Goal: Task Accomplishment & Management: Manage account settings

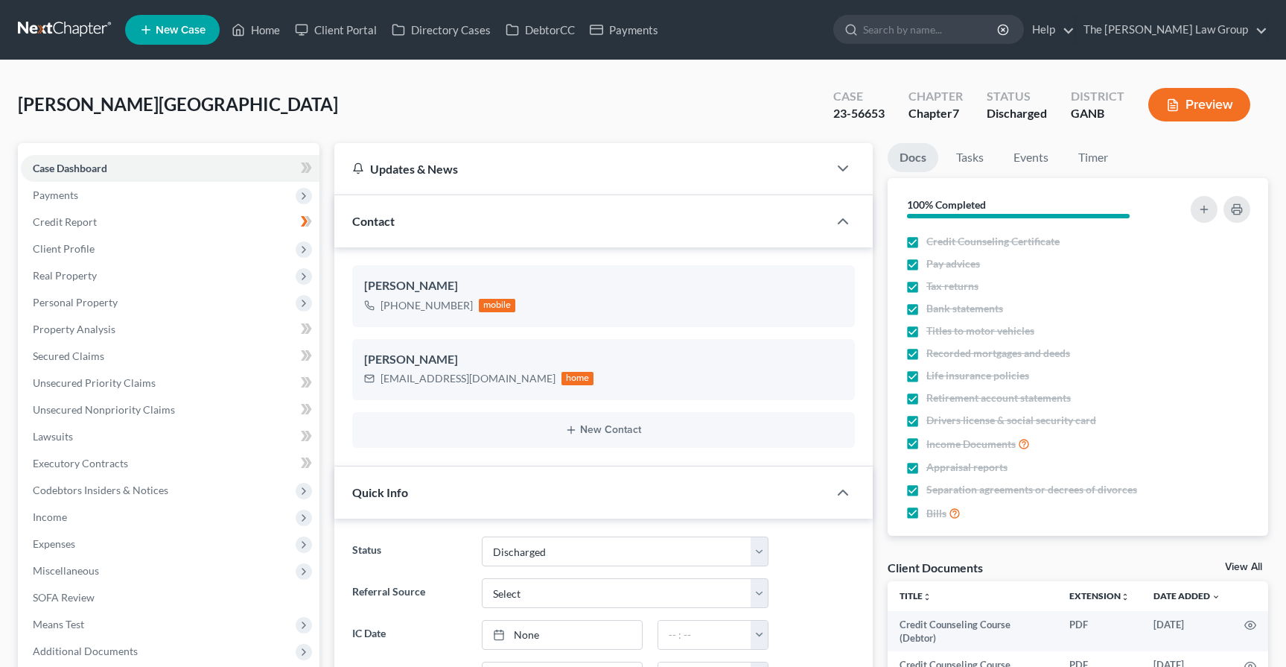
select select "0"
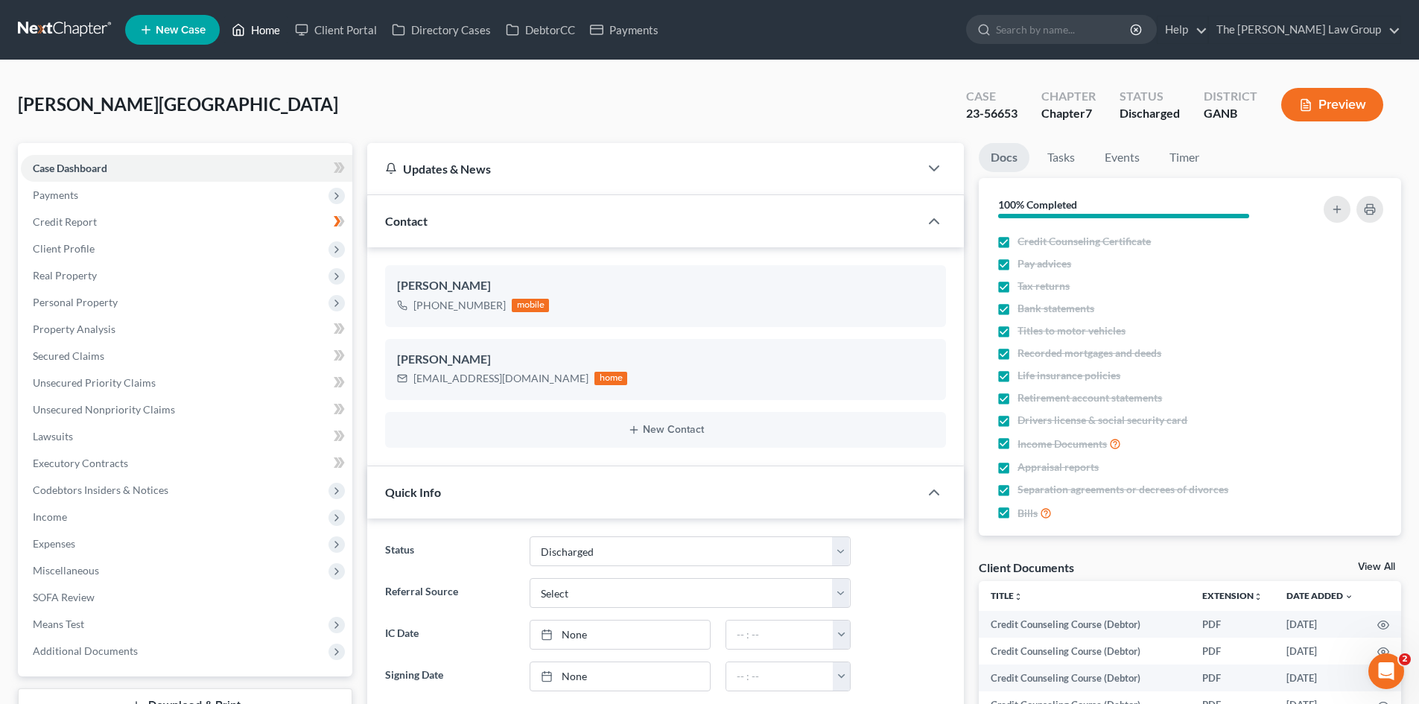
click at [257, 25] on link "Home" at bounding box center [255, 29] width 63 height 27
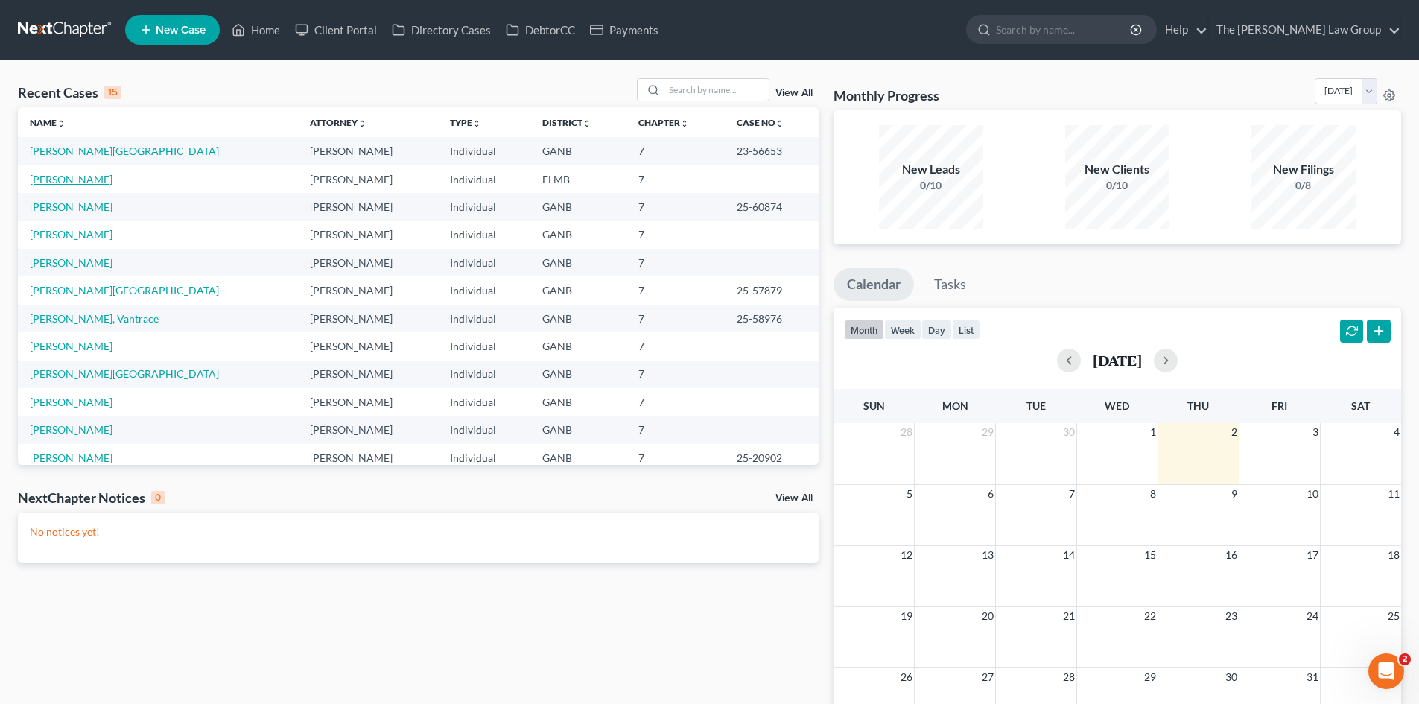
click at [80, 183] on link "[PERSON_NAME]" at bounding box center [71, 179] width 83 height 13
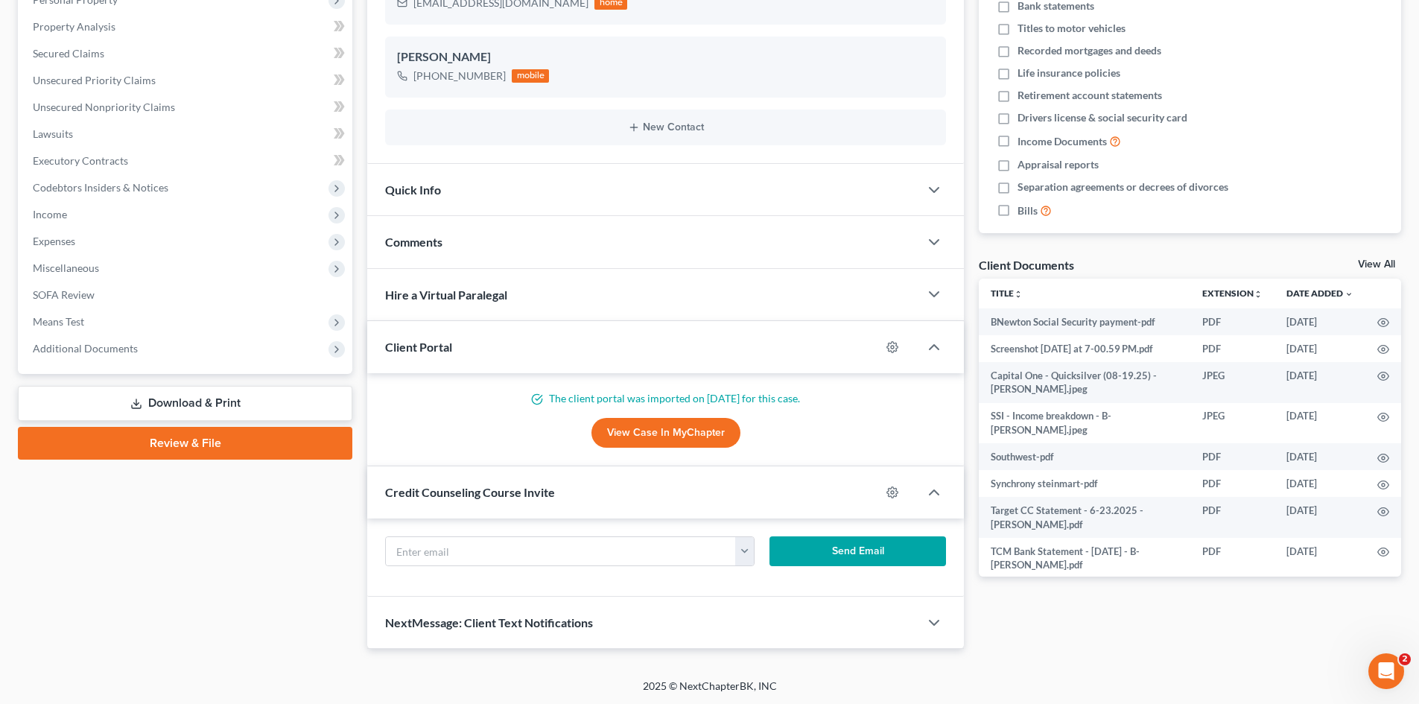
scroll to position [304, 0]
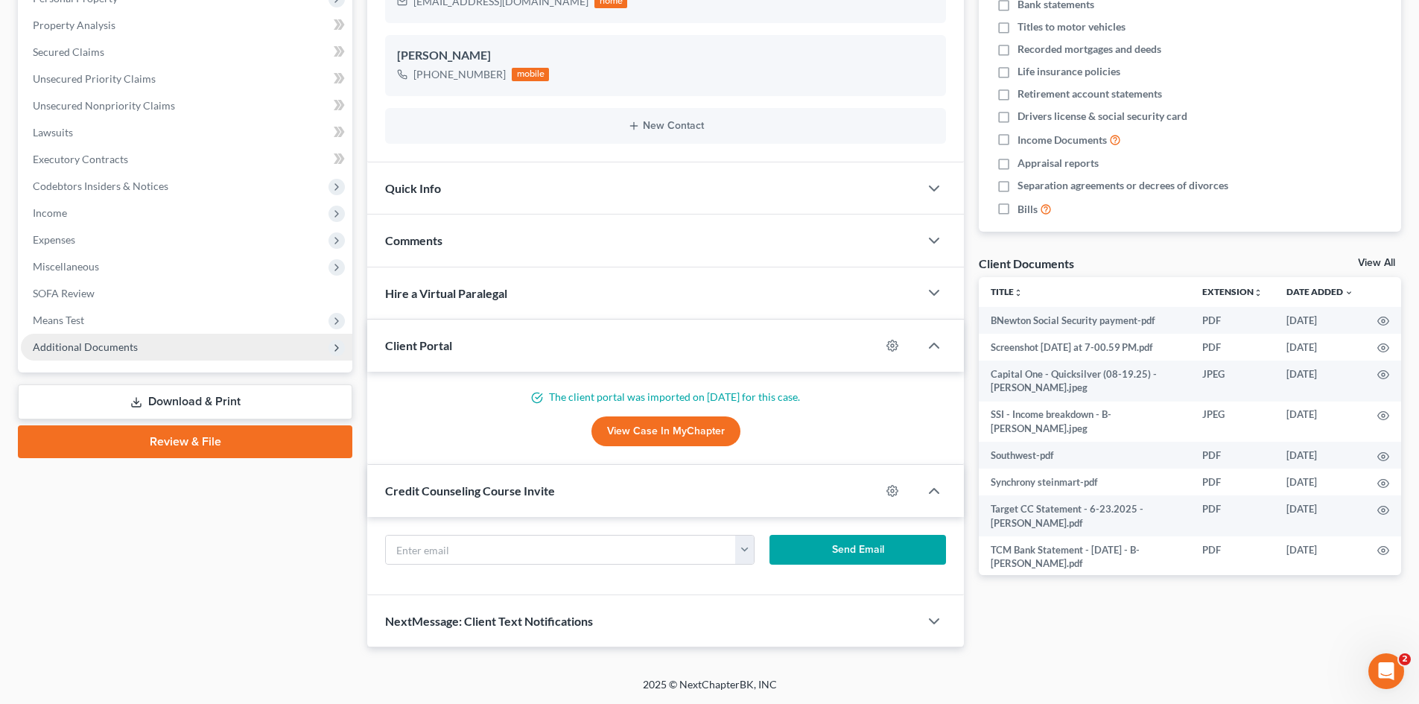
click at [95, 346] on span "Additional Documents" at bounding box center [85, 346] width 105 height 13
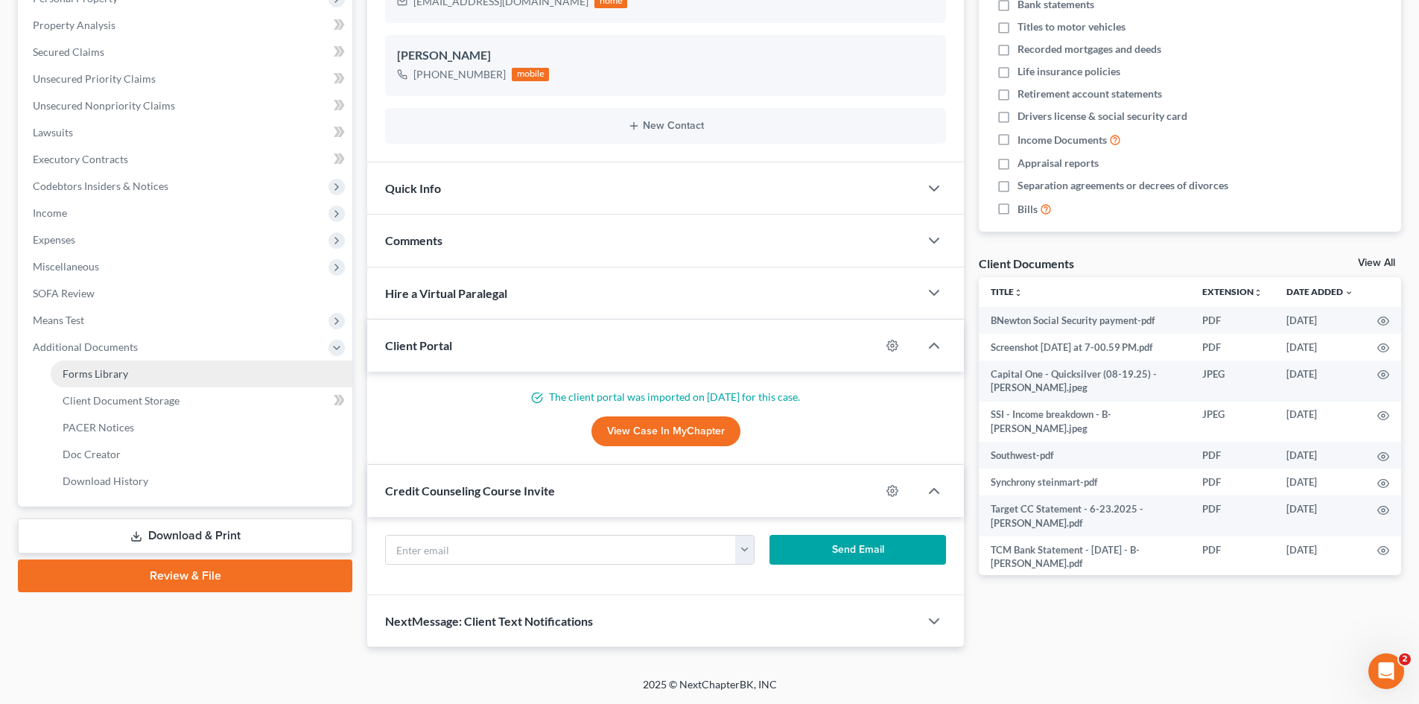
click at [109, 367] on span "Forms Library" at bounding box center [96, 373] width 66 height 13
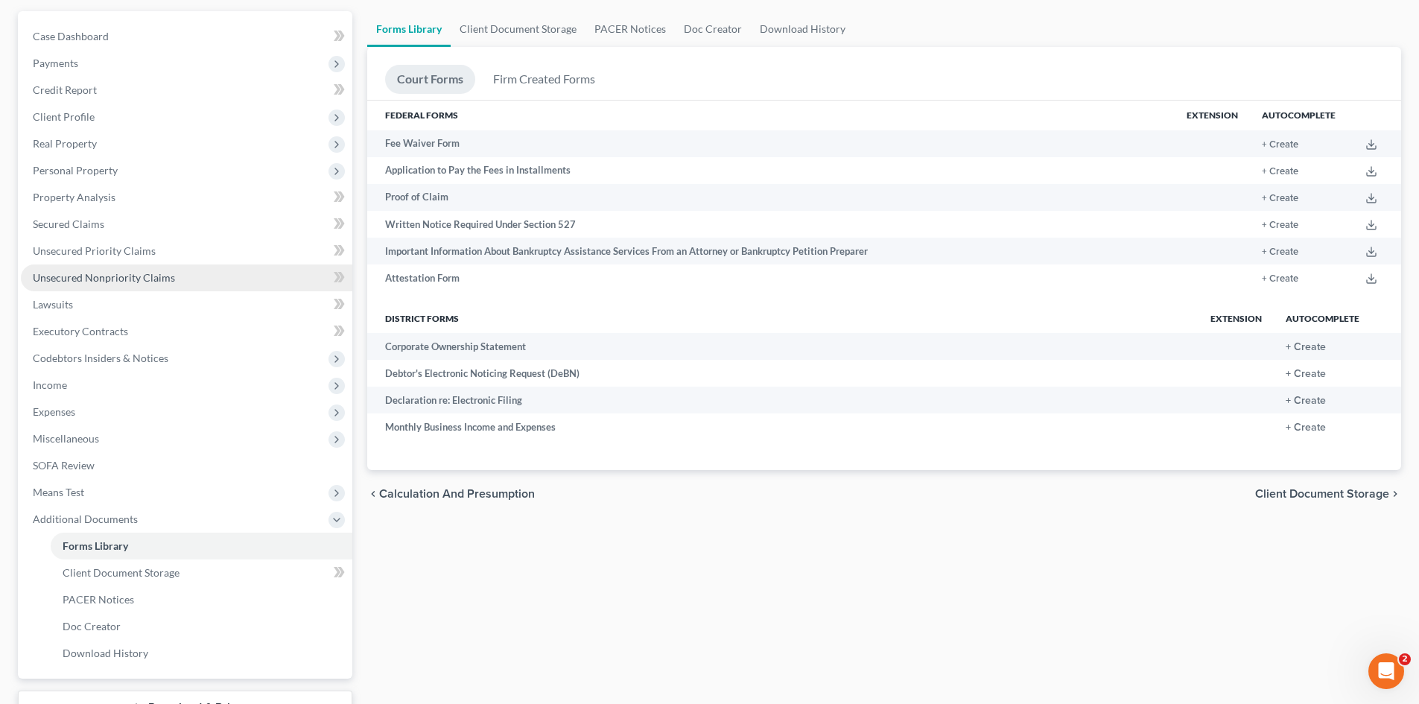
scroll to position [249, 0]
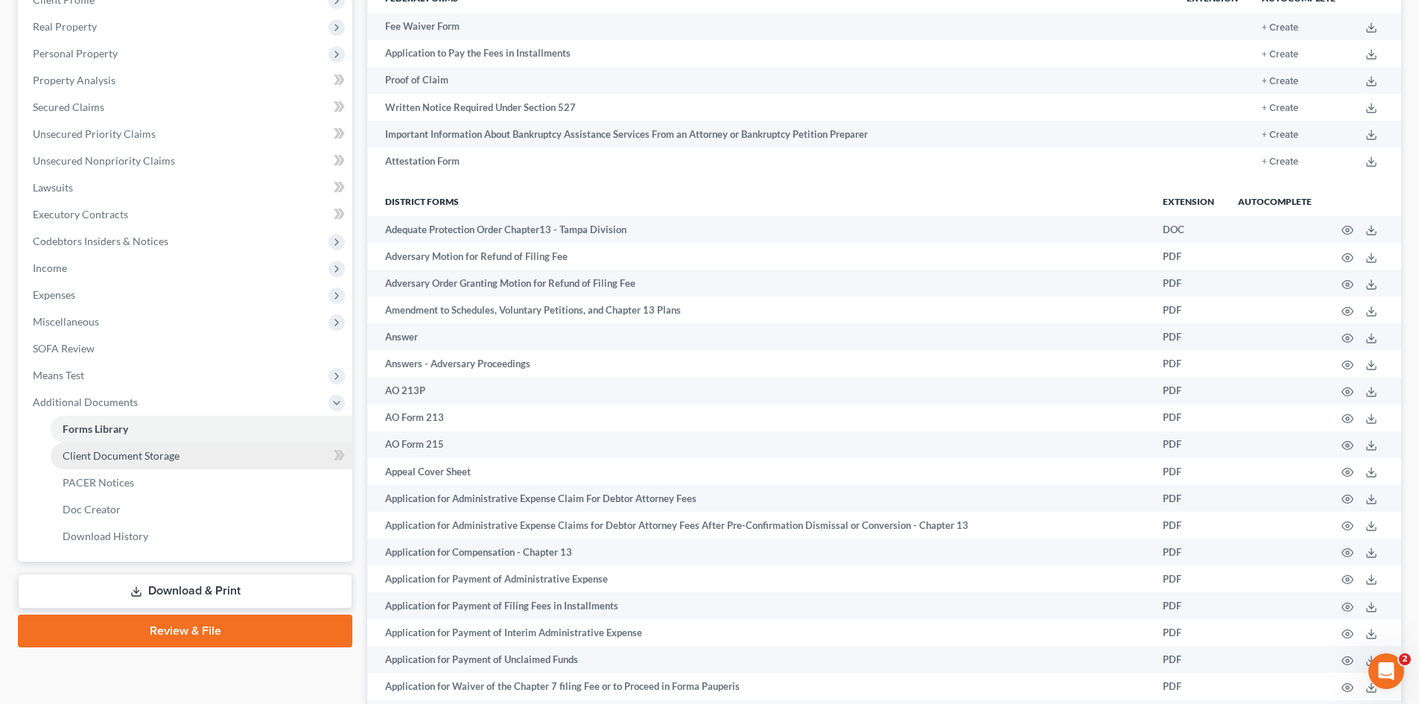
click at [108, 458] on span "Client Document Storage" at bounding box center [121, 455] width 117 height 13
select select "9"
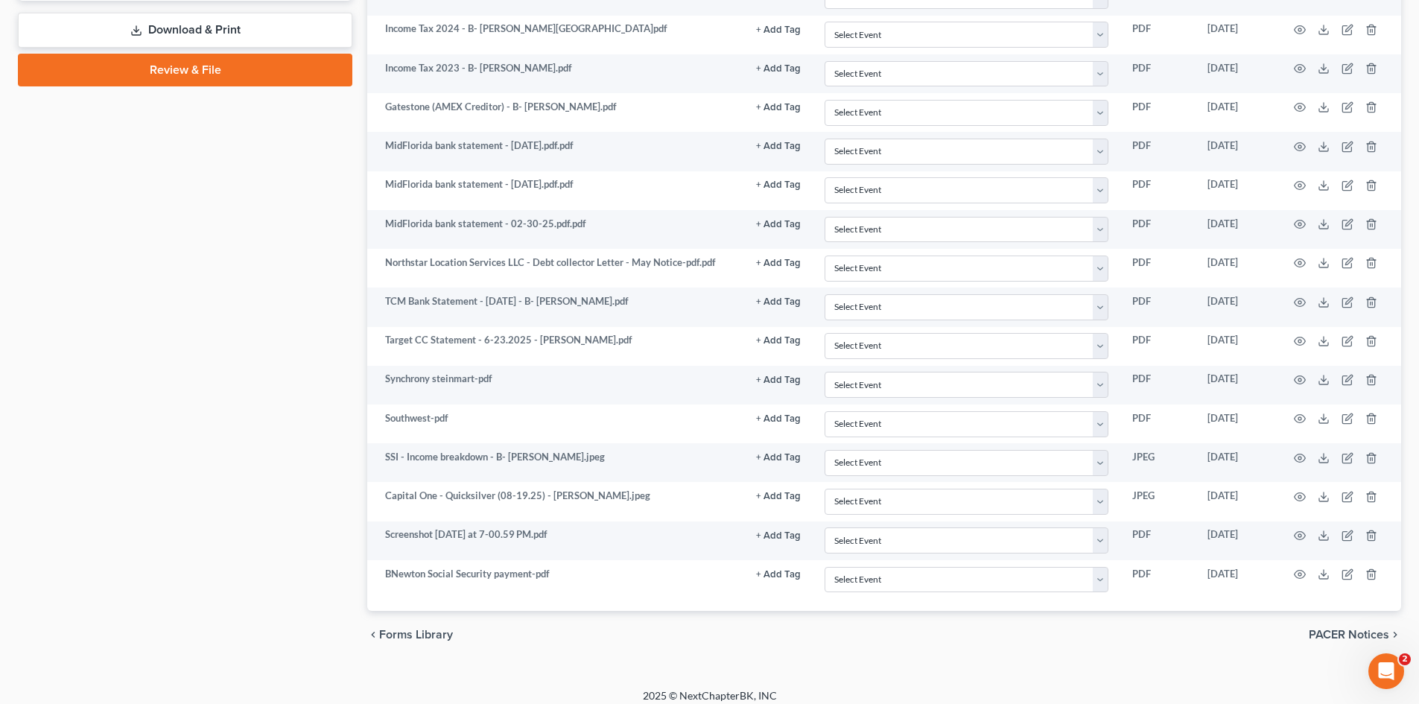
scroll to position [821, 0]
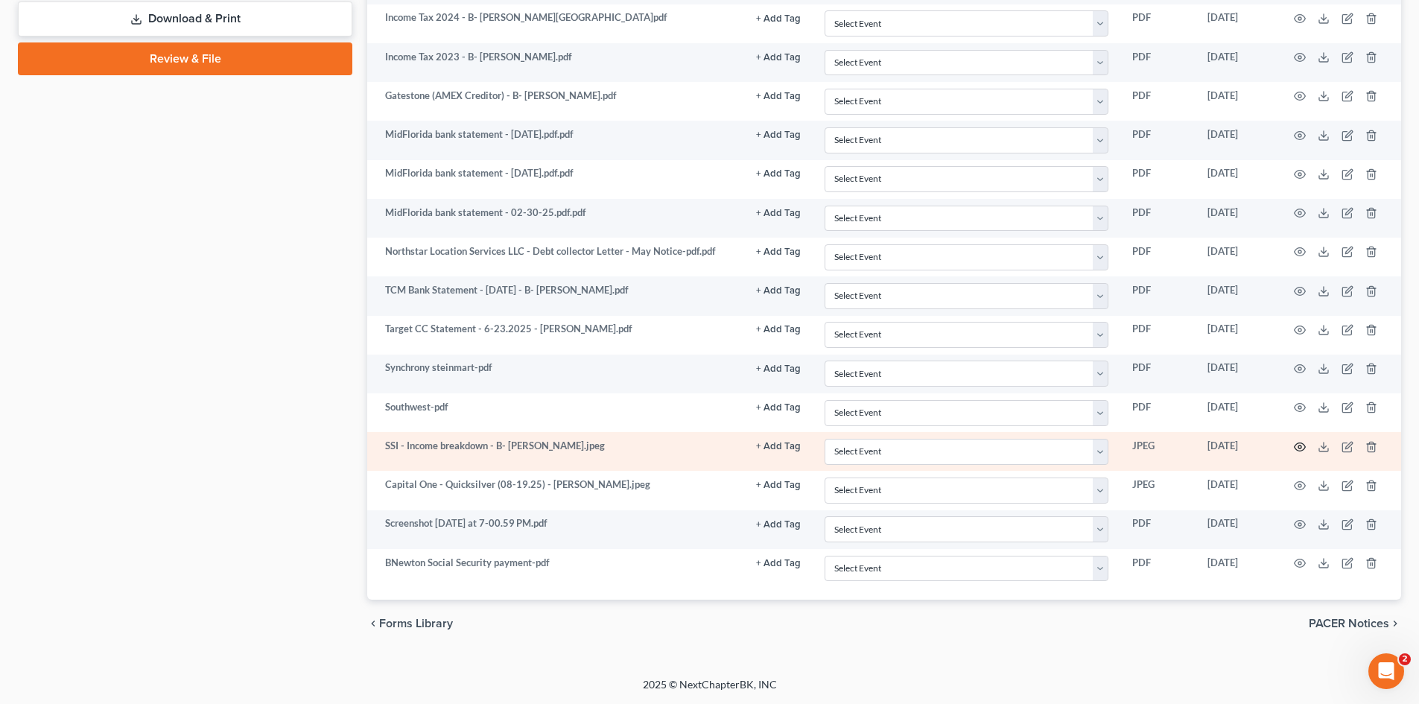
click at [1286, 446] on icon "button" at bounding box center [1300, 447] width 12 height 12
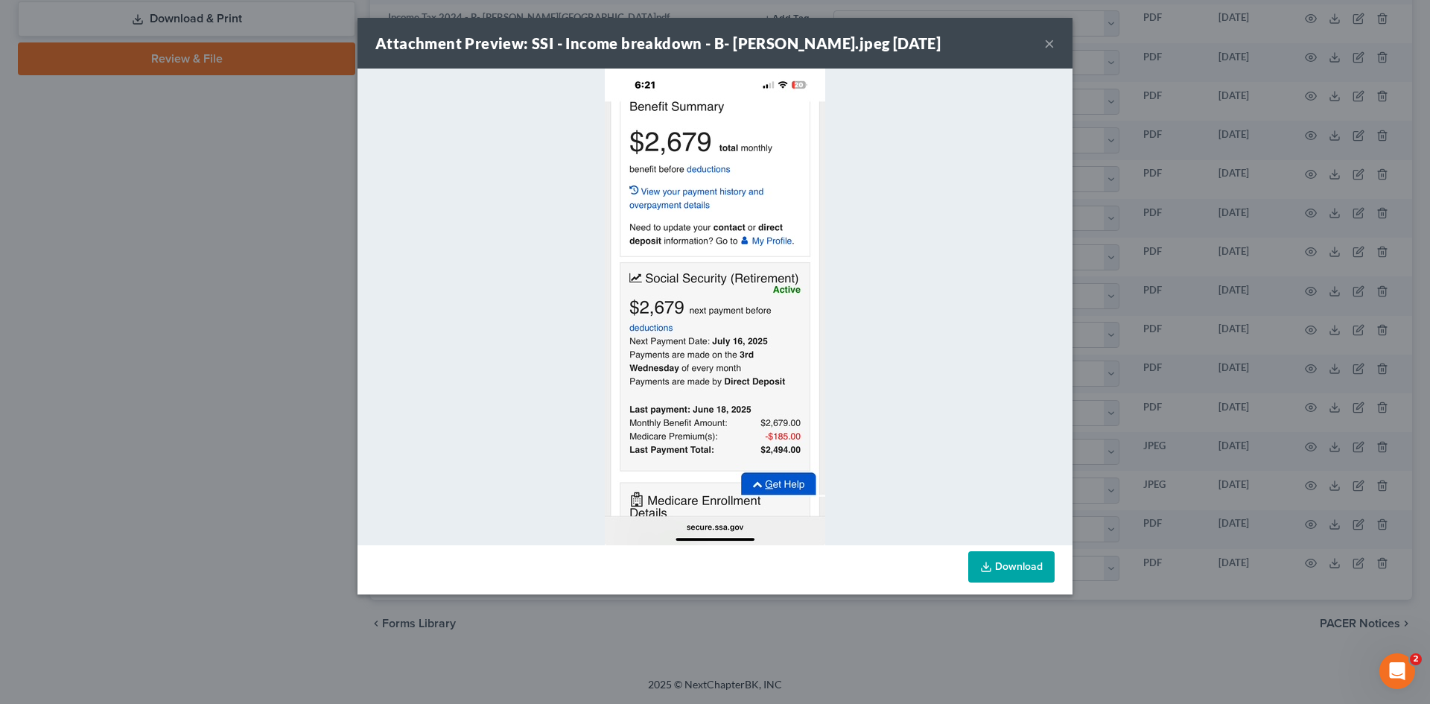
click at [1052, 45] on button "×" at bounding box center [1049, 43] width 10 height 18
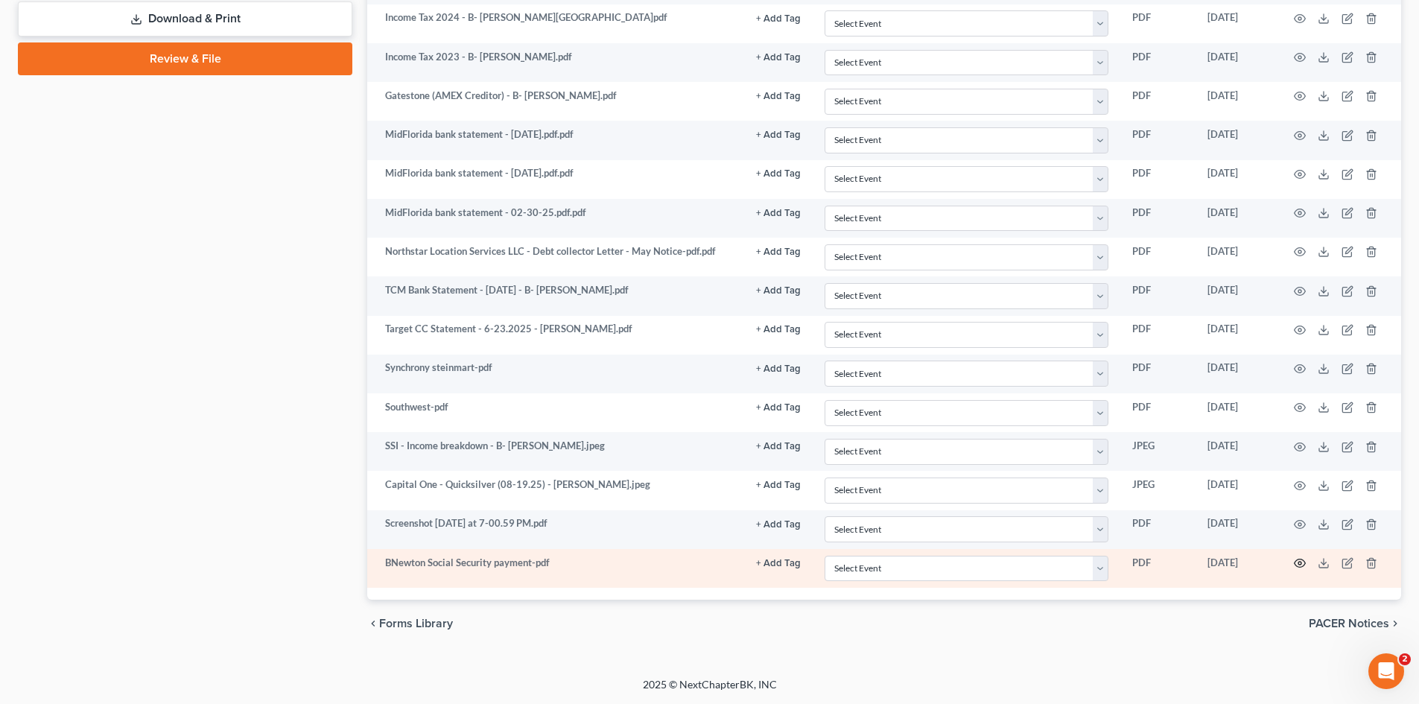
click at [1286, 561] on icon "button" at bounding box center [1300, 563] width 12 height 12
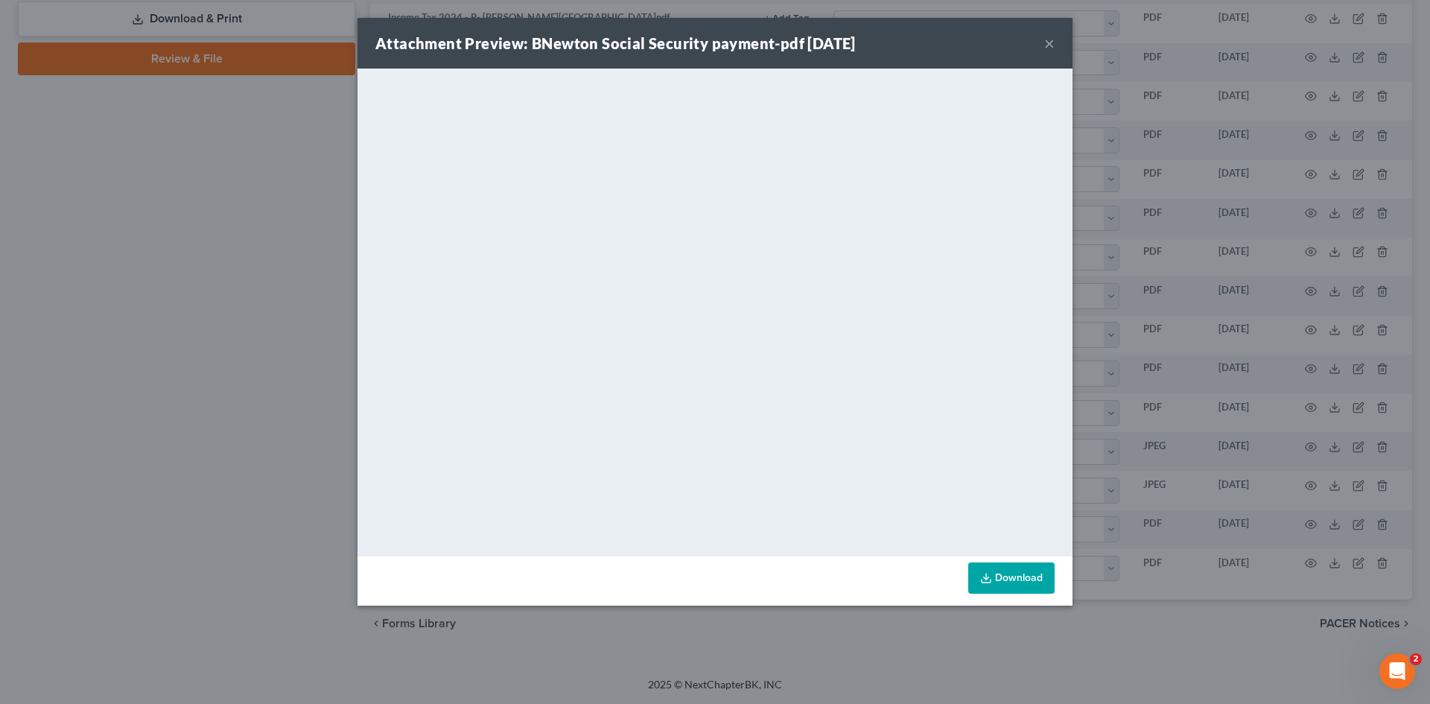
click at [1048, 44] on button "×" at bounding box center [1049, 43] width 10 height 18
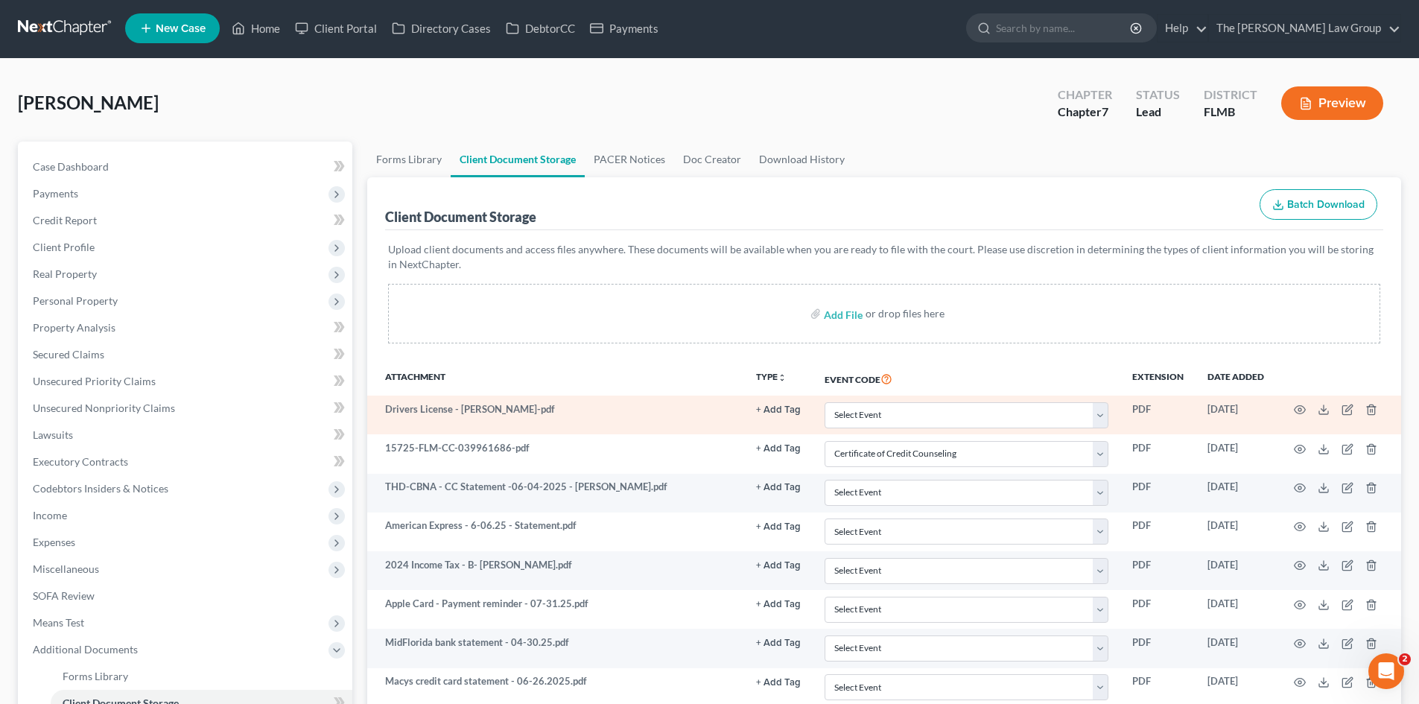
scroll to position [0, 0]
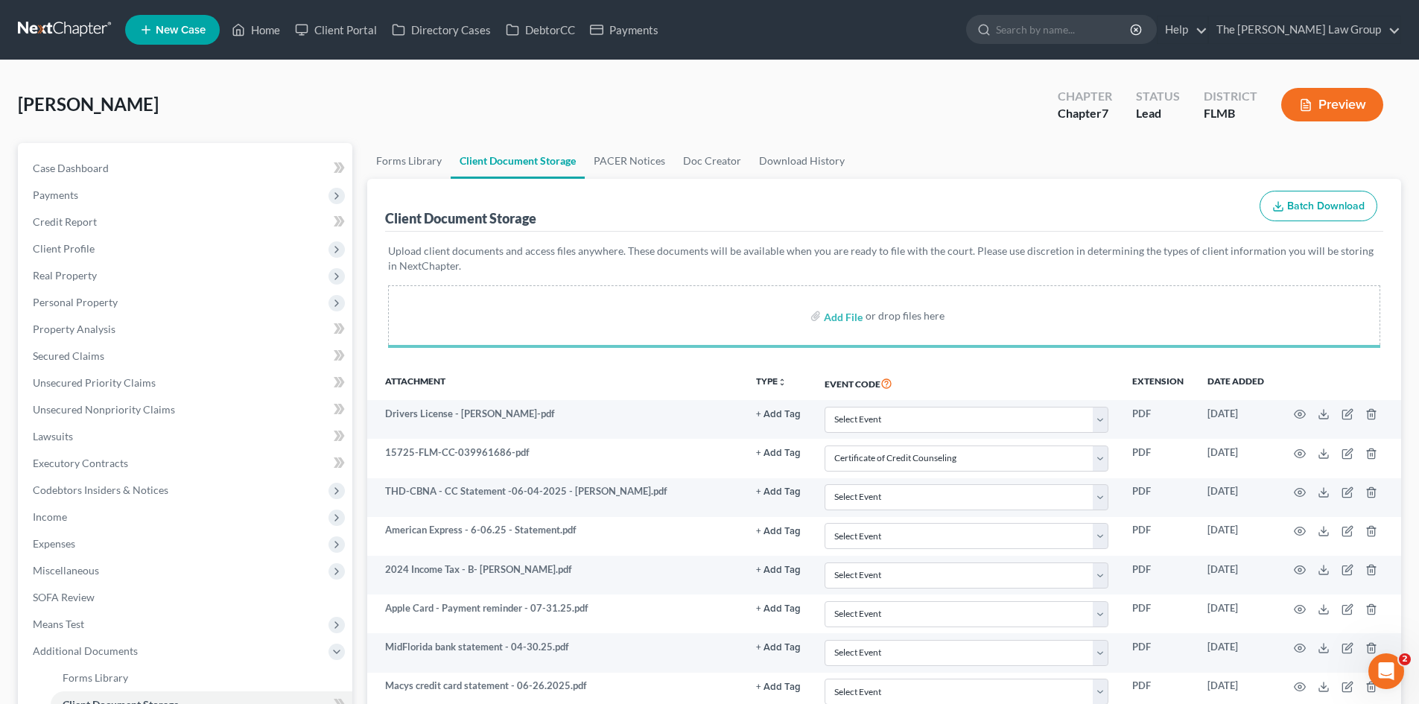
select select "9"
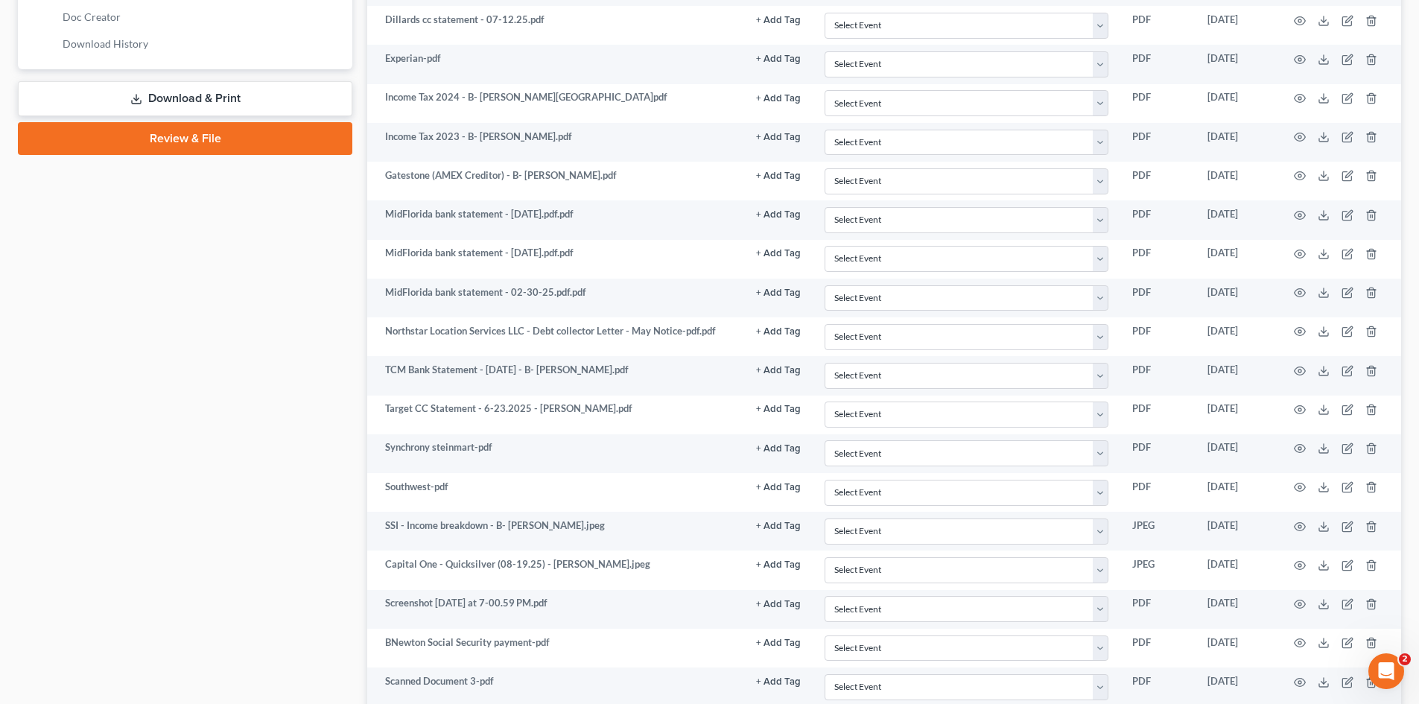
scroll to position [859, 0]
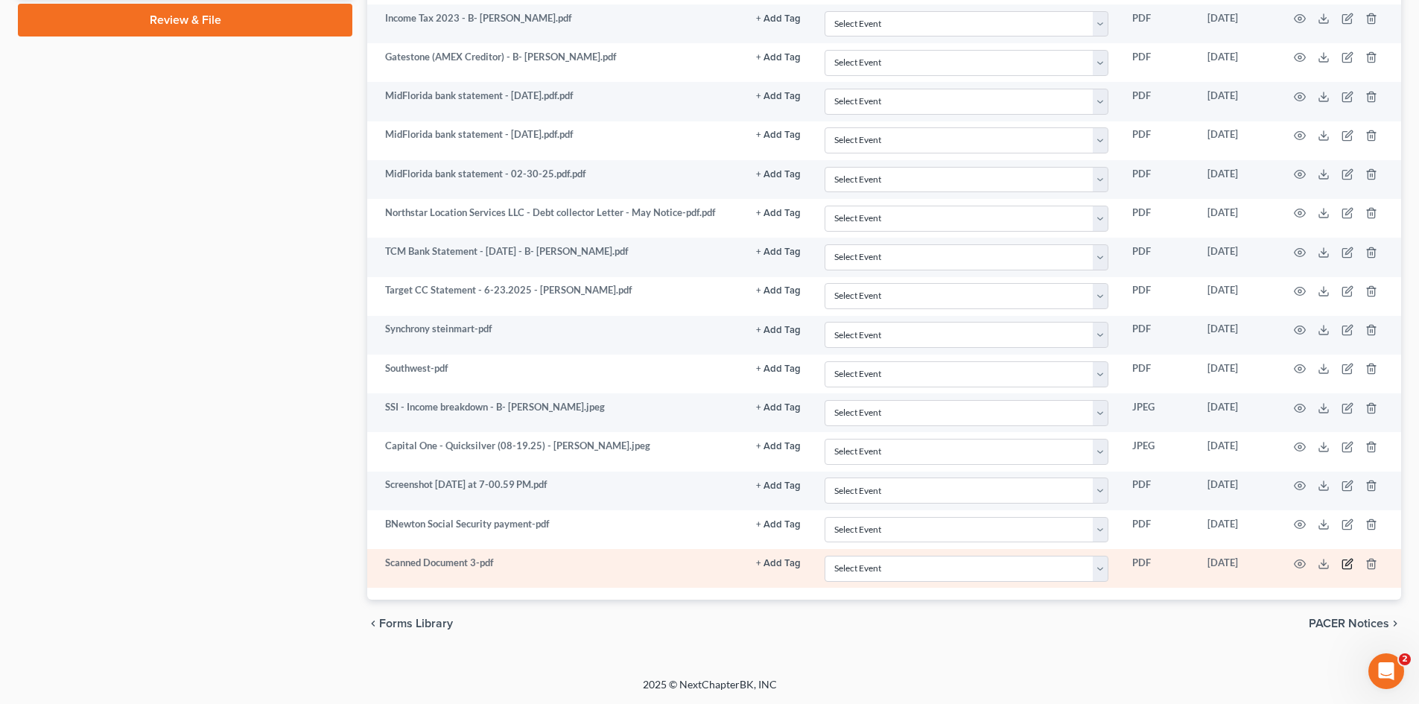
click at [1286, 563] on icon "button" at bounding box center [1347, 564] width 12 height 12
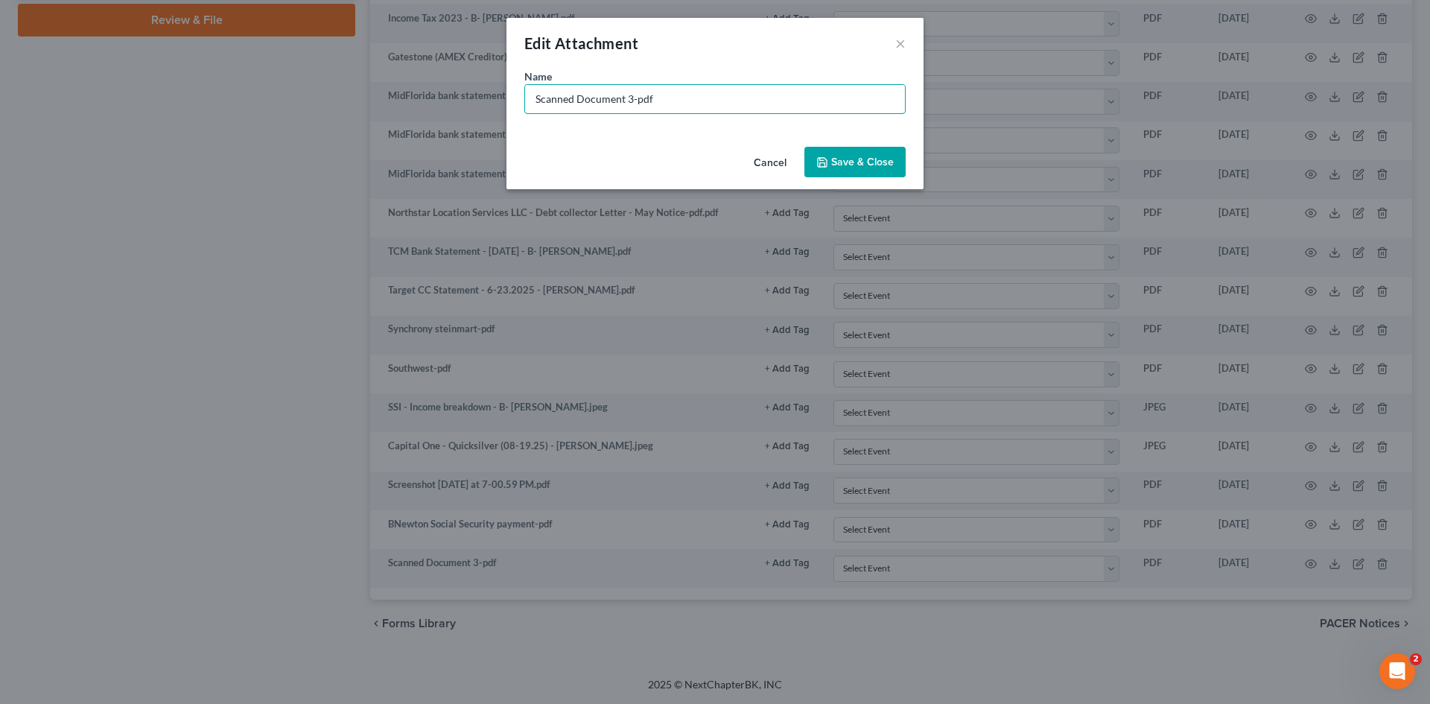
drag, startPoint x: 625, startPoint y: 100, endPoint x: 470, endPoint y: 104, distance: 155.0
click at [470, 104] on div "Edit Attachment × Name * Scanned Document 3-pdf Cancel Save & Close" at bounding box center [715, 352] width 1430 height 704
type input "SS - Past Payments"
drag, startPoint x: 795, startPoint y: 165, endPoint x: 810, endPoint y: 163, distance: 15.8
click at [800, 164] on div "Cancel Save & Close" at bounding box center [714, 165] width 417 height 49
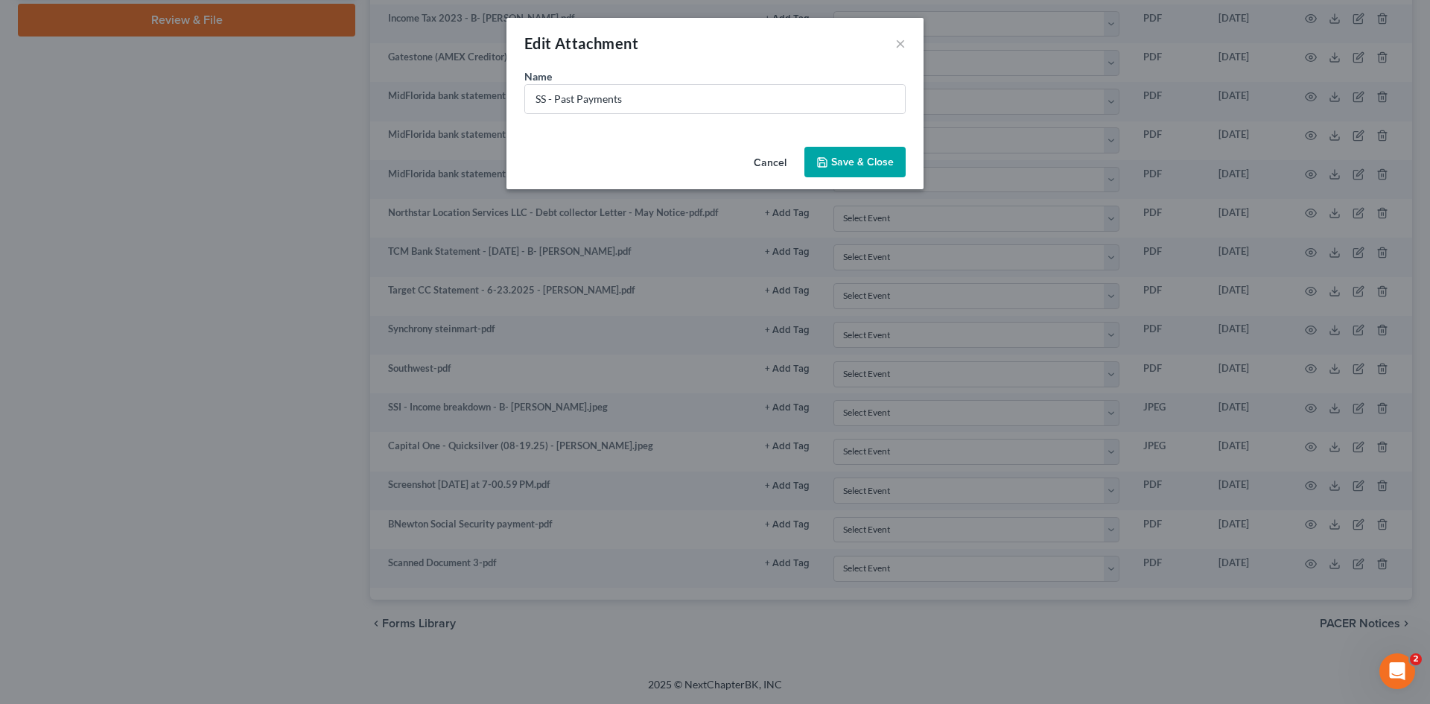
click at [818, 162] on icon "button" at bounding box center [822, 162] width 12 height 12
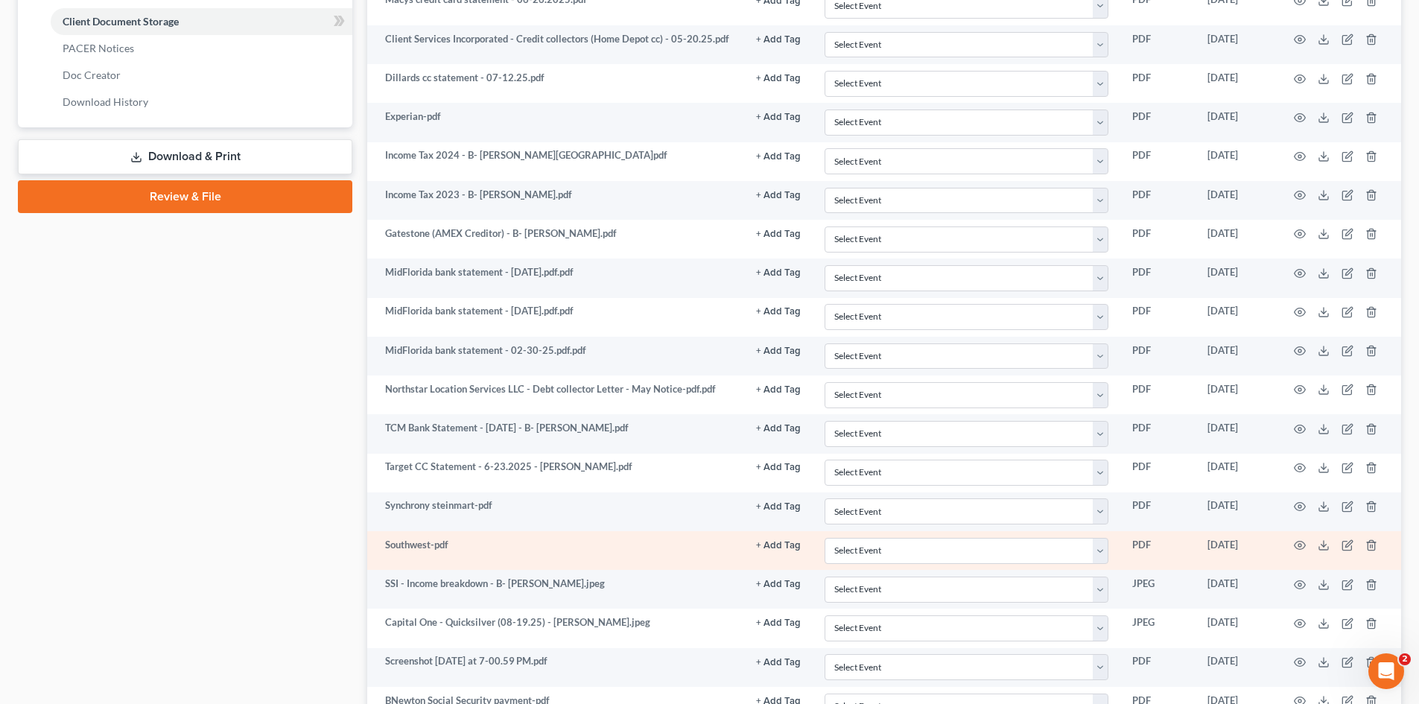
scroll to position [636, 0]
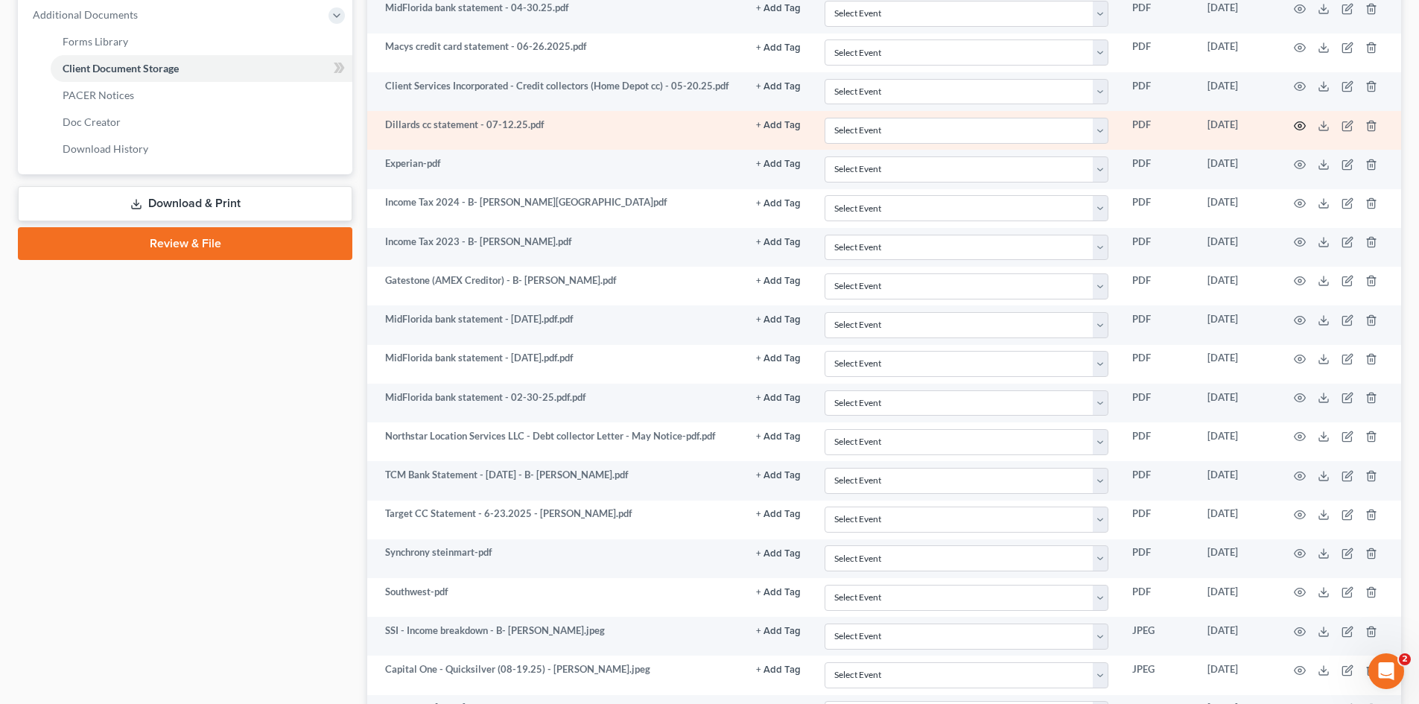
click at [1286, 130] on icon "button" at bounding box center [1300, 126] width 12 height 12
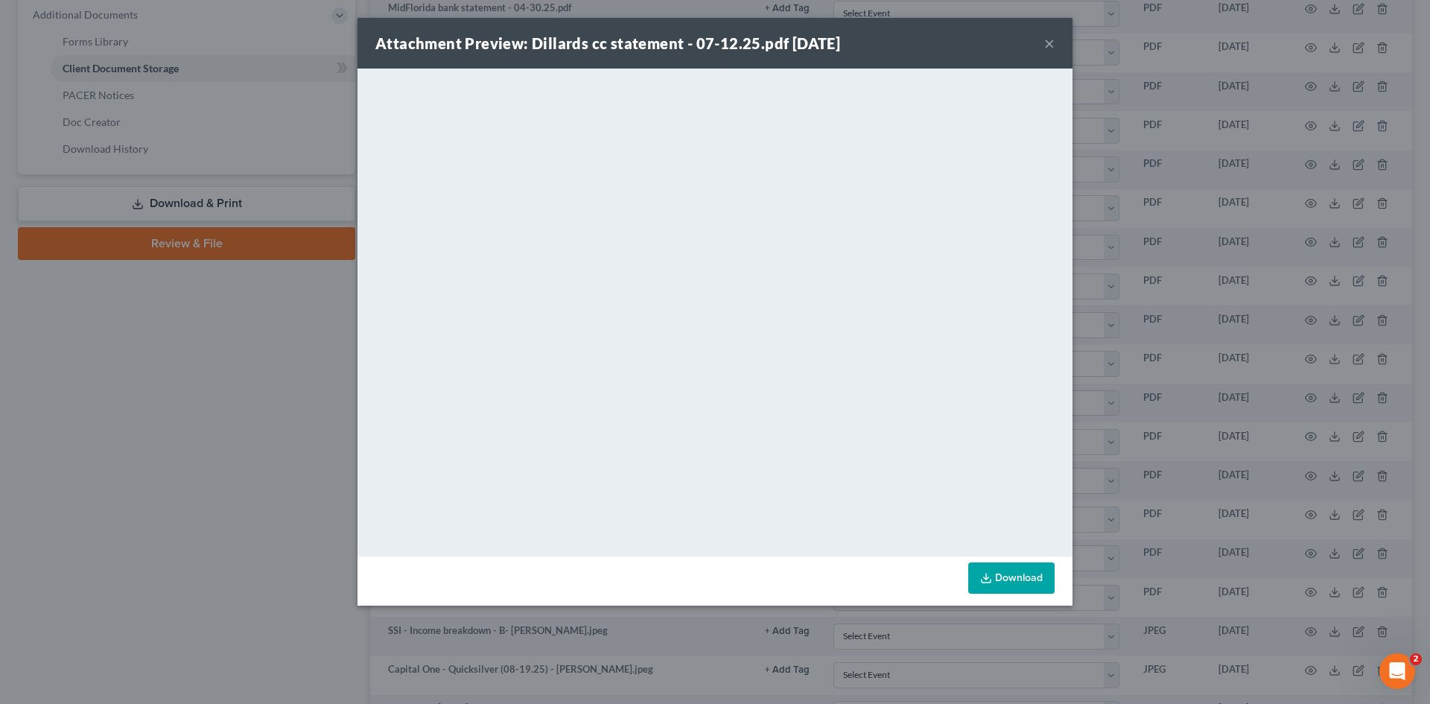
click at [1047, 43] on button "×" at bounding box center [1049, 43] width 10 height 18
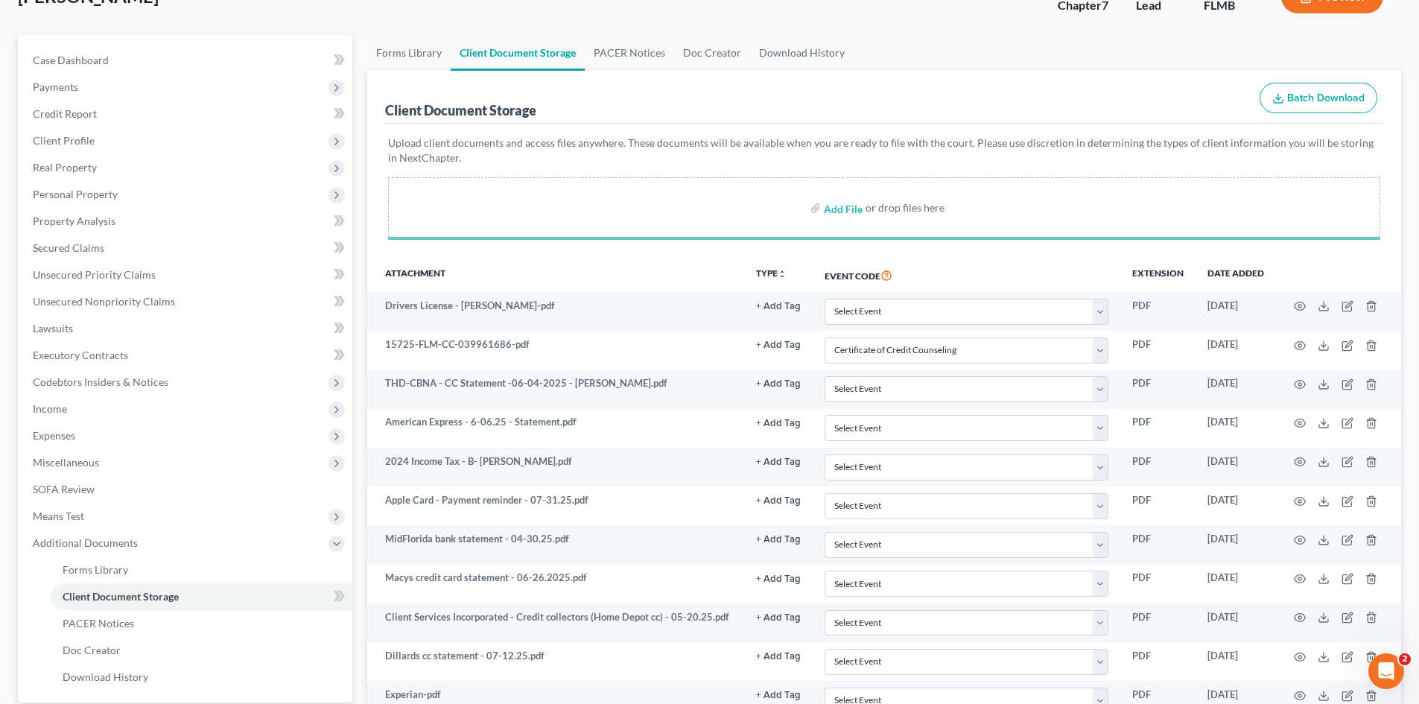
scroll to position [298, 0]
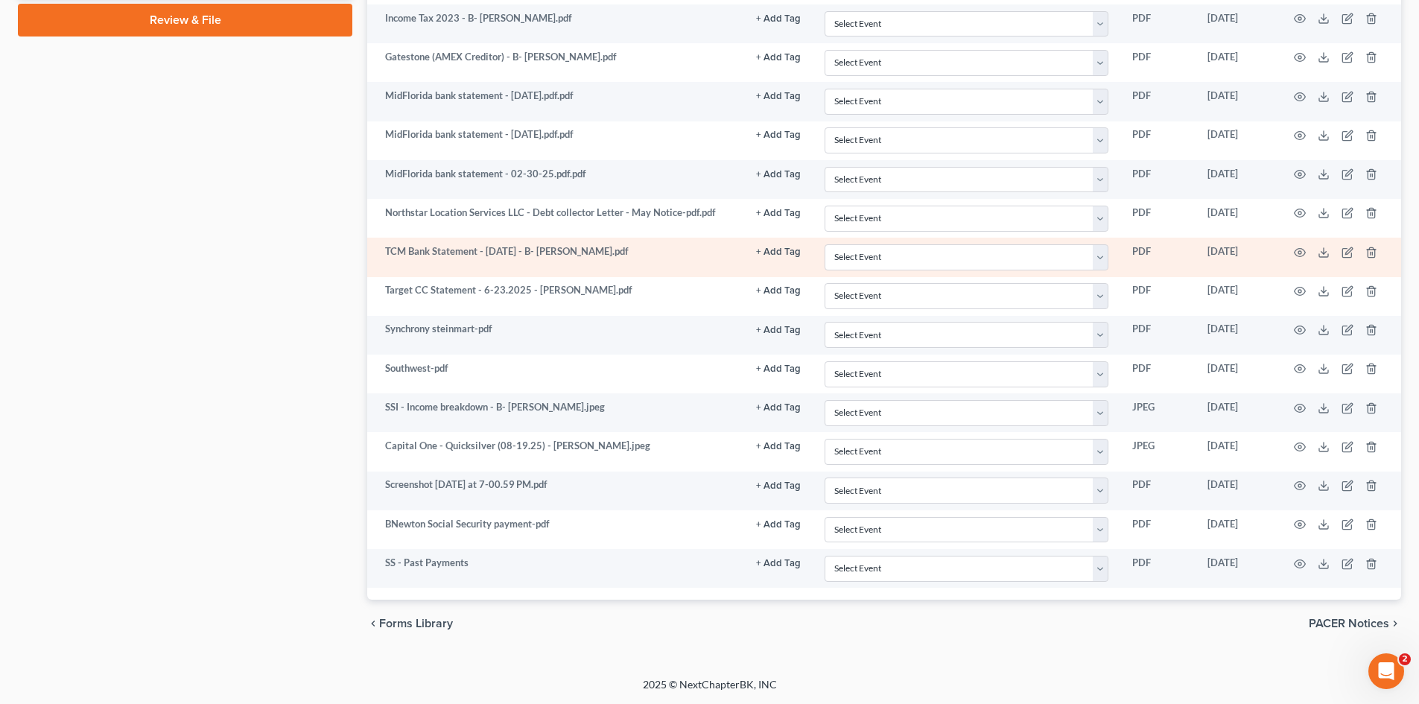
select select "9"
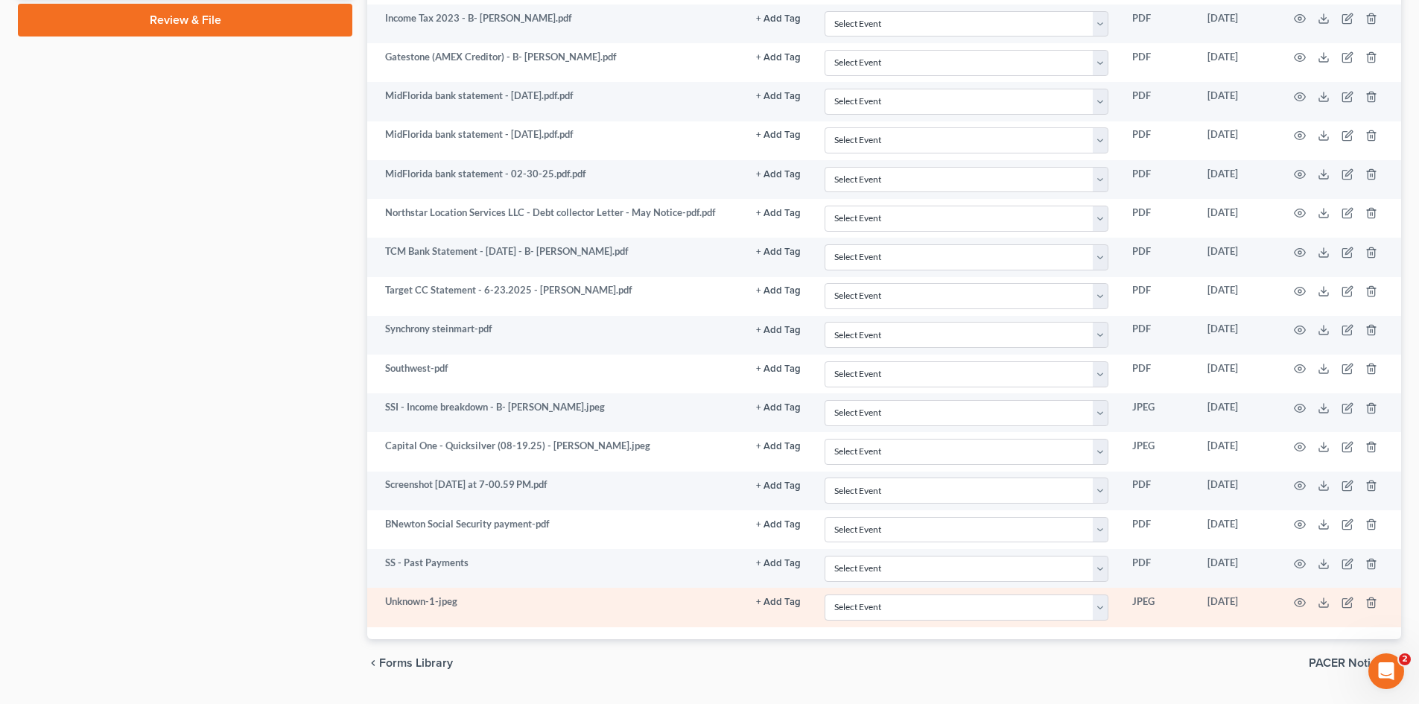
scroll to position [862, 0]
click at [1286, 597] on icon "button" at bounding box center [1348, 597] width 7 height 7
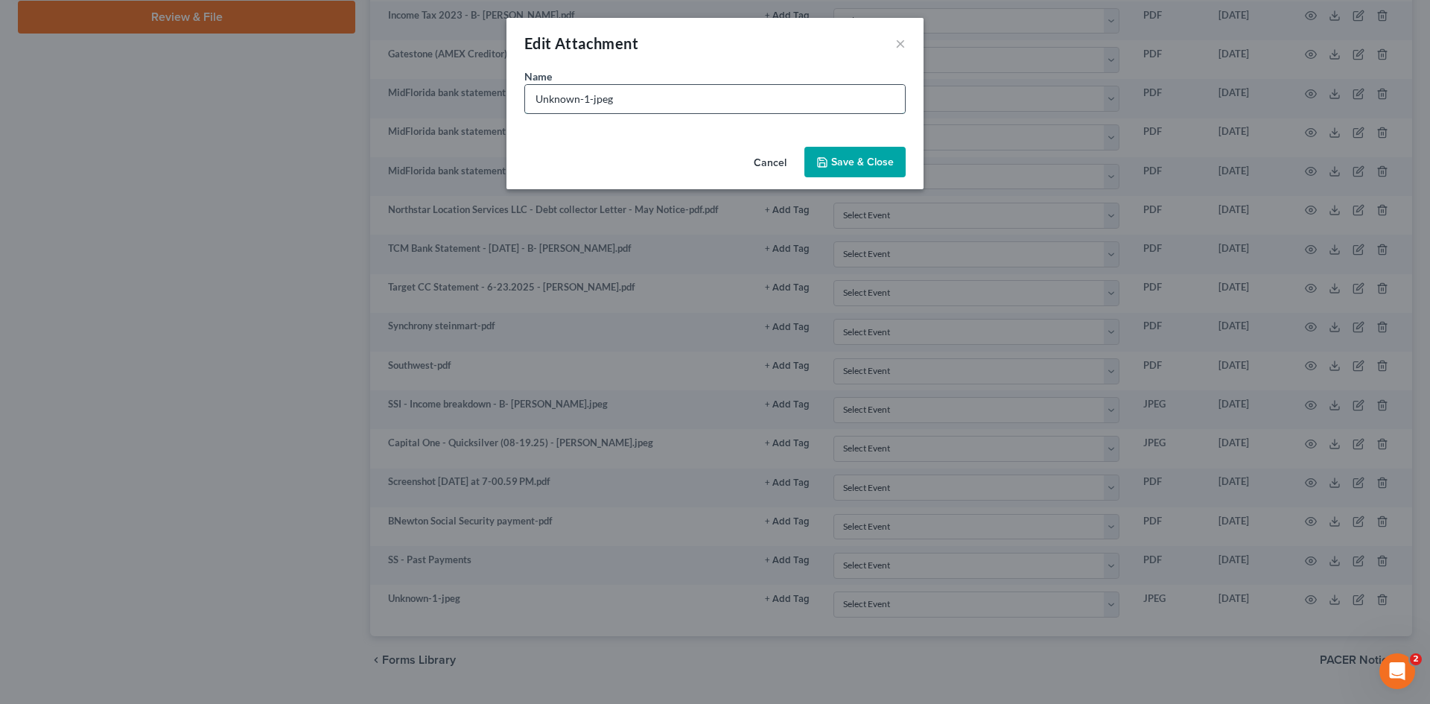
click at [731, 107] on input "Unknown-1-jpeg" at bounding box center [715, 99] width 380 height 28
click at [731, 107] on input "Dillards - [DATE]" at bounding box center [715, 99] width 380 height 28
type input "Dillards - [DATE] - Account summary - [PERSON_NAME]"
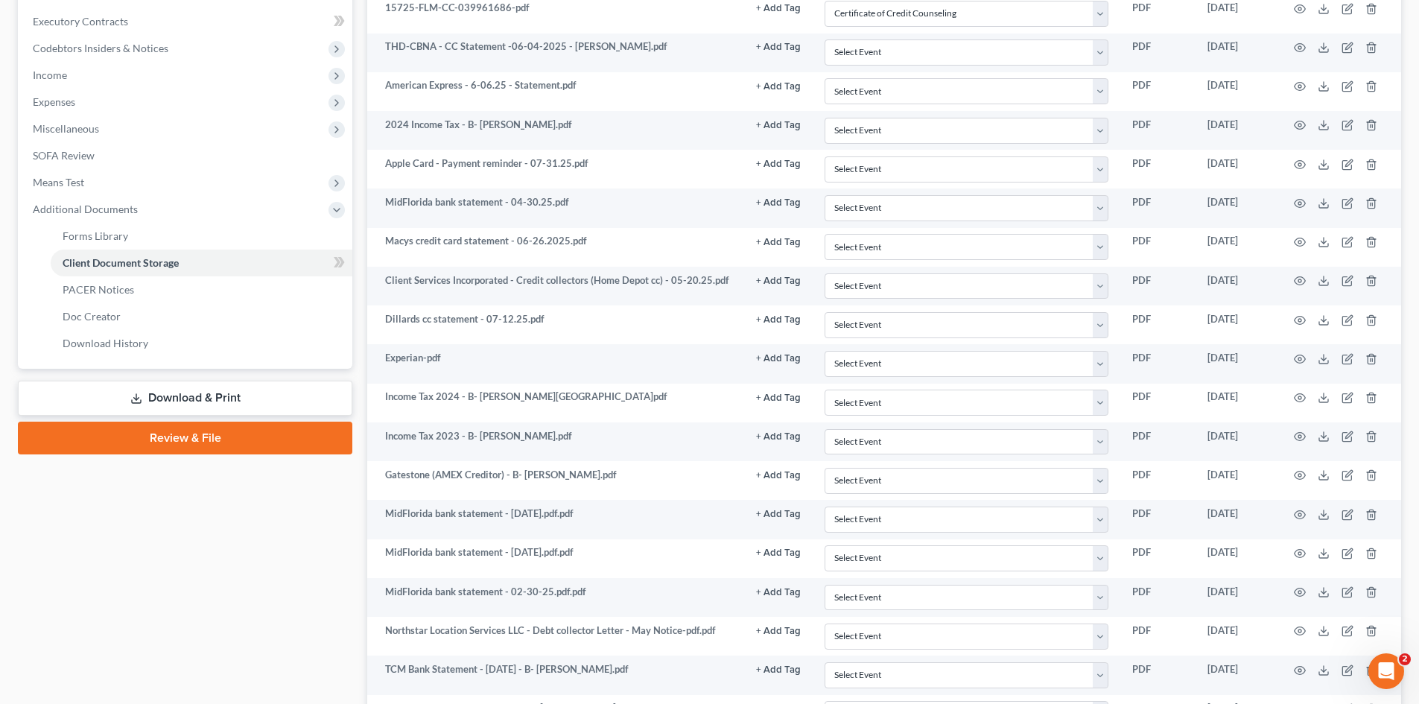
scroll to position [416, 0]
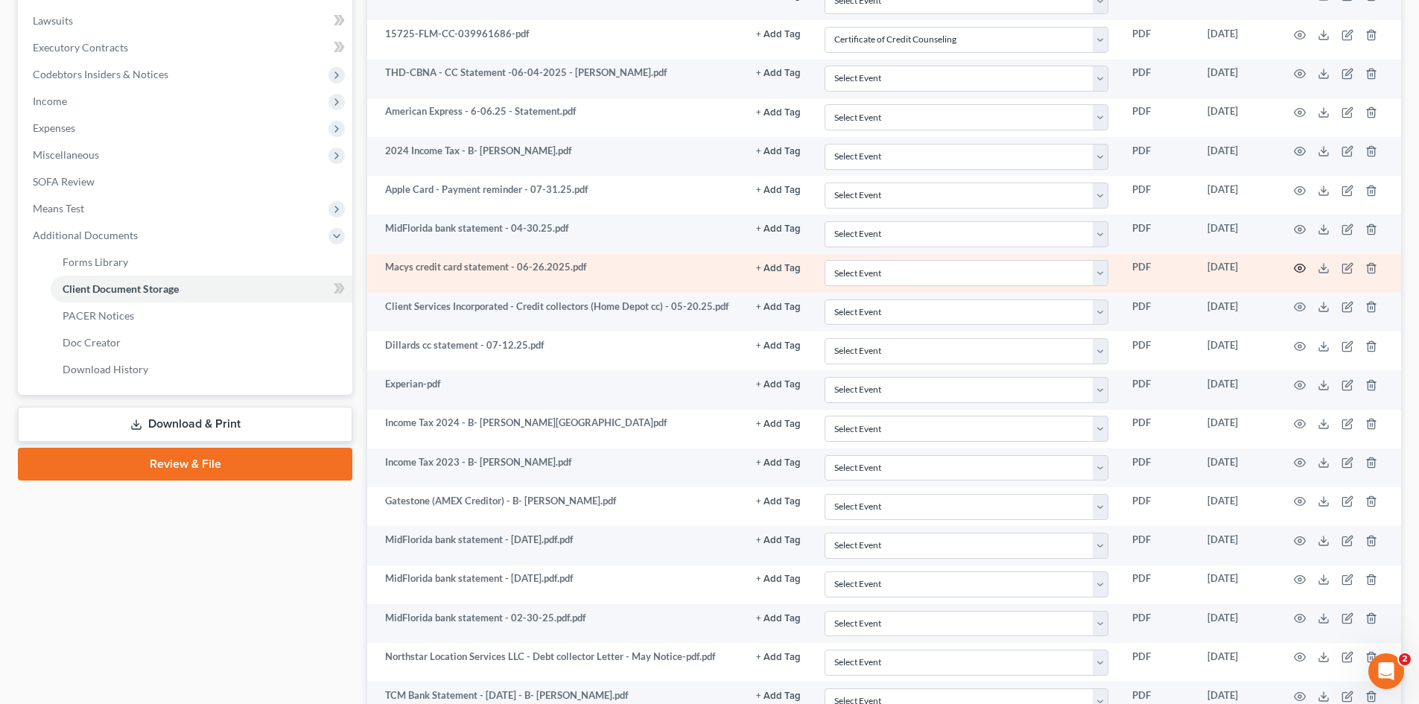
click at [1286, 271] on icon "button" at bounding box center [1299, 268] width 11 height 8
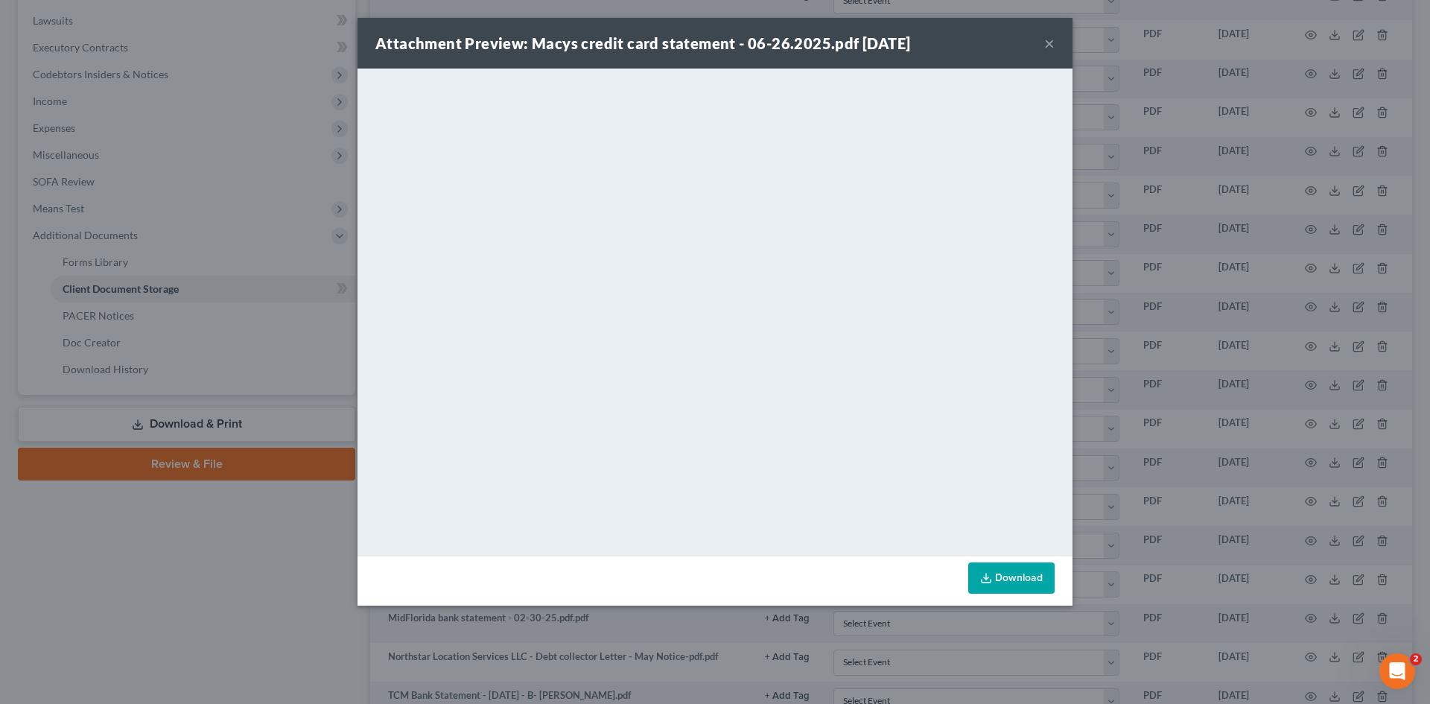
click at [1054, 43] on button "×" at bounding box center [1049, 43] width 10 height 18
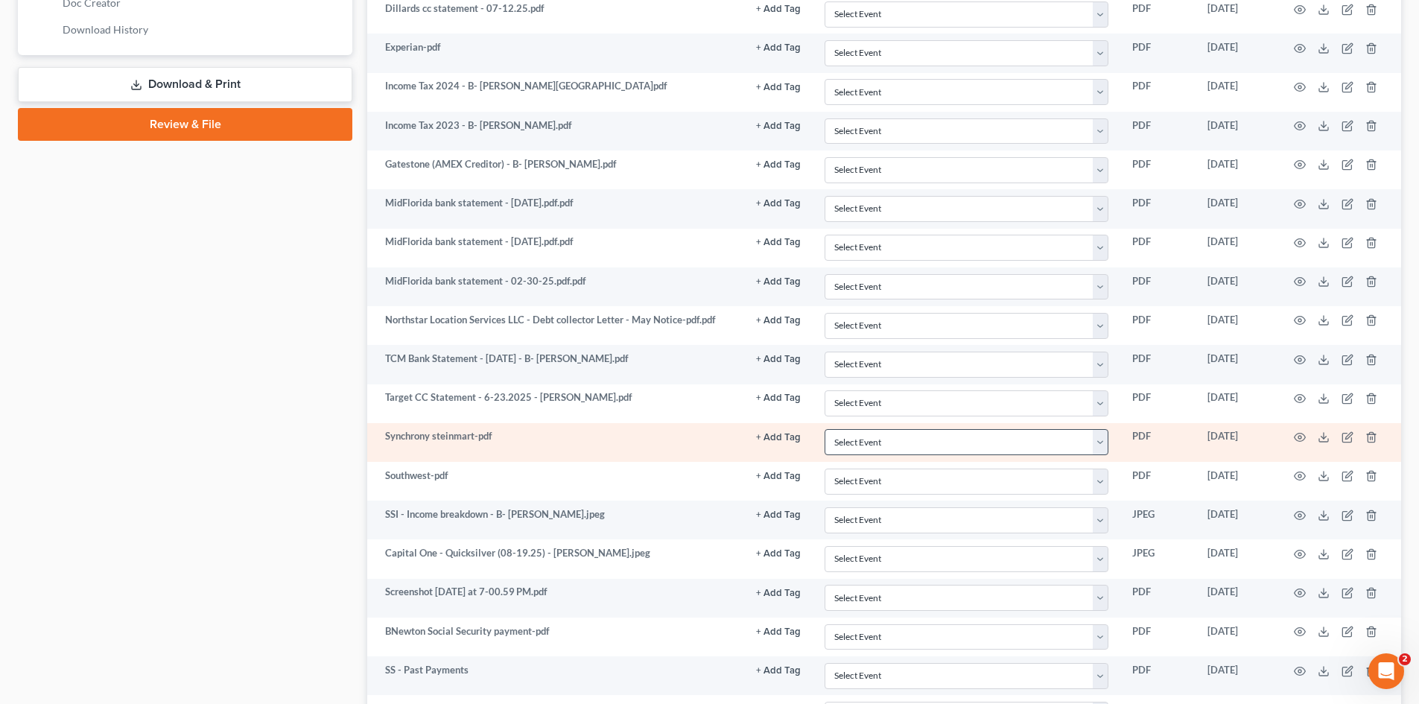
scroll to position [902, 0]
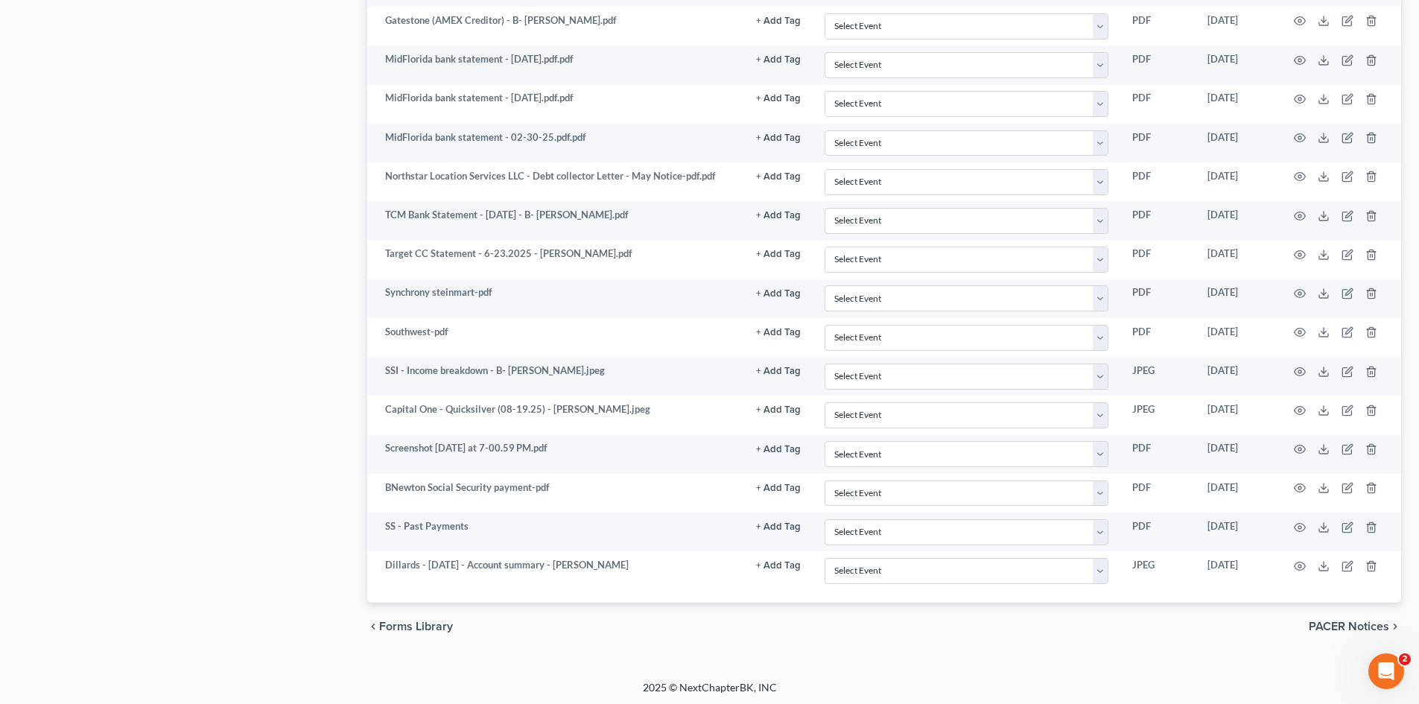
select select "9"
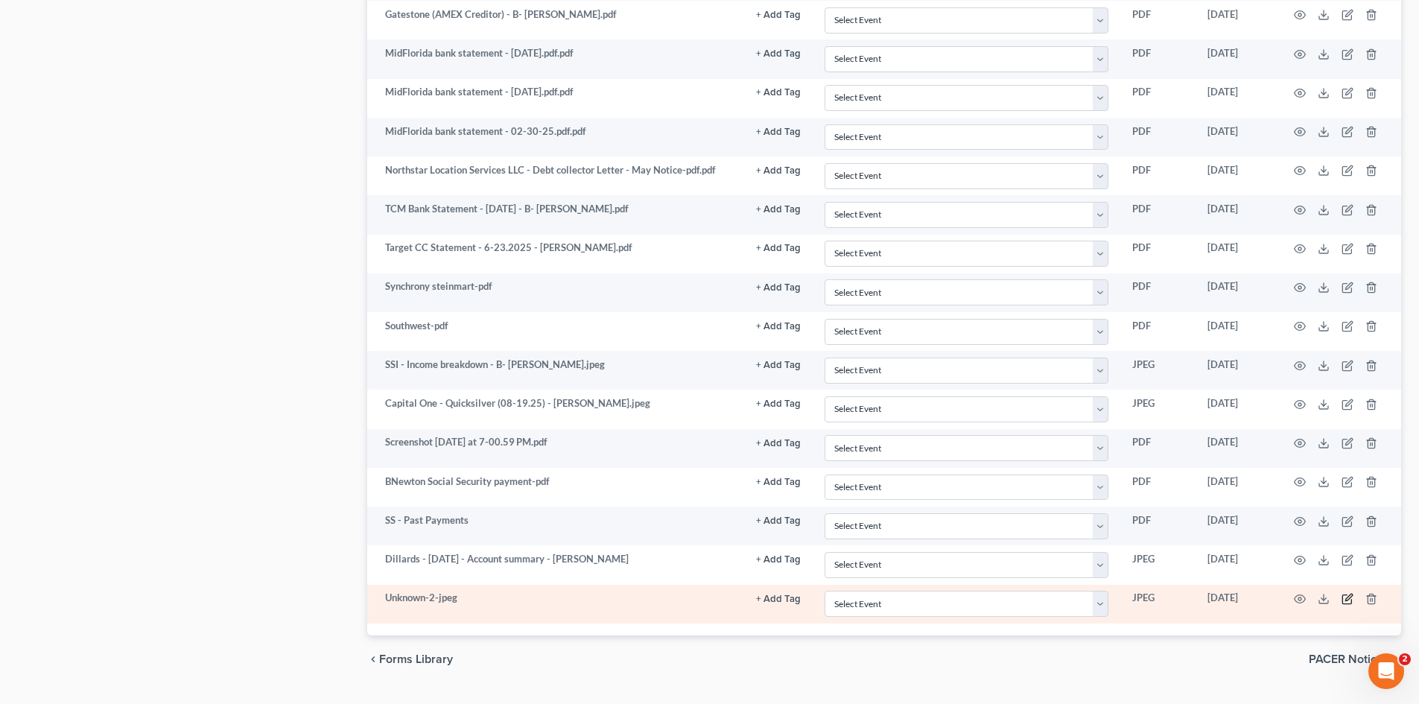
click at [1286, 599] on icon "button" at bounding box center [1348, 597] width 7 height 7
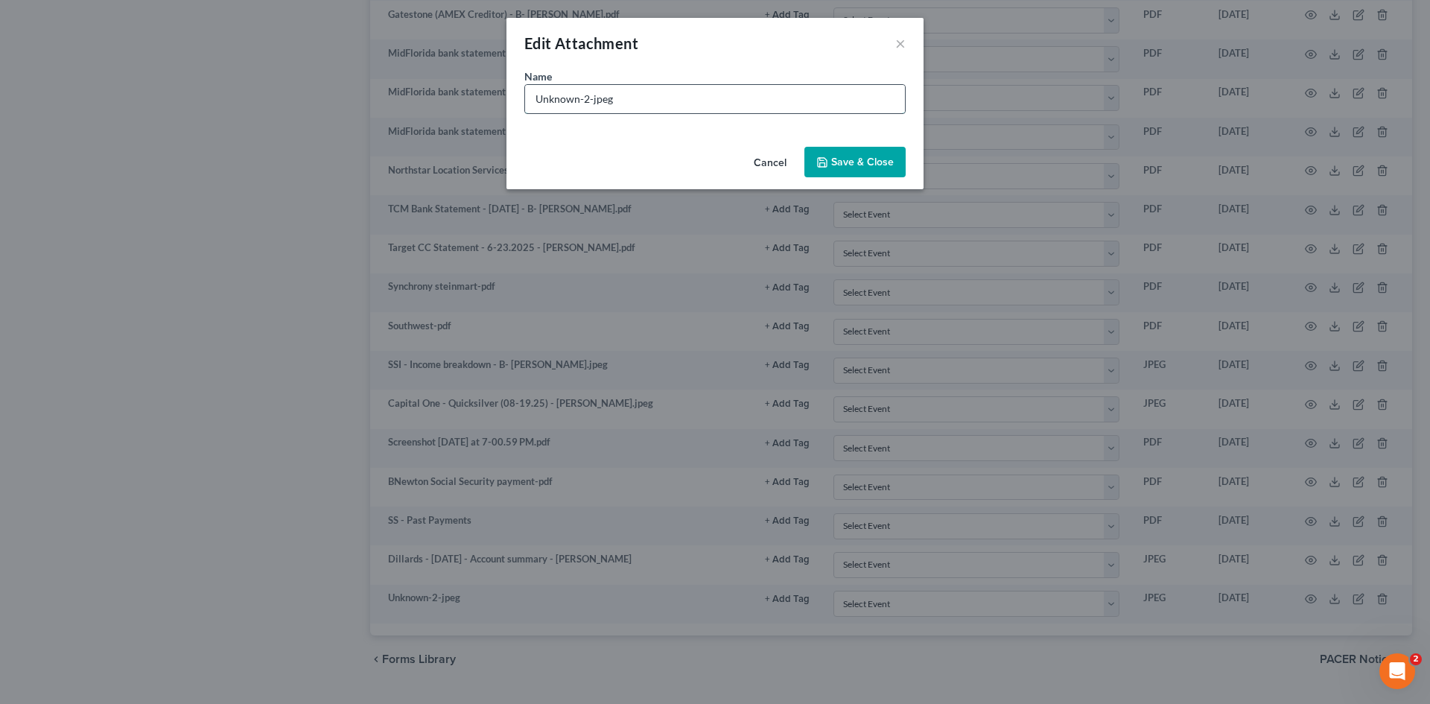
click at [641, 97] on input "Unknown-2-jpeg" at bounding box center [715, 99] width 380 height 28
type input "Capital Management Services, LP - Macy's CC - [DATE]"
click at [850, 159] on span "Save & Close" at bounding box center [862, 162] width 63 height 13
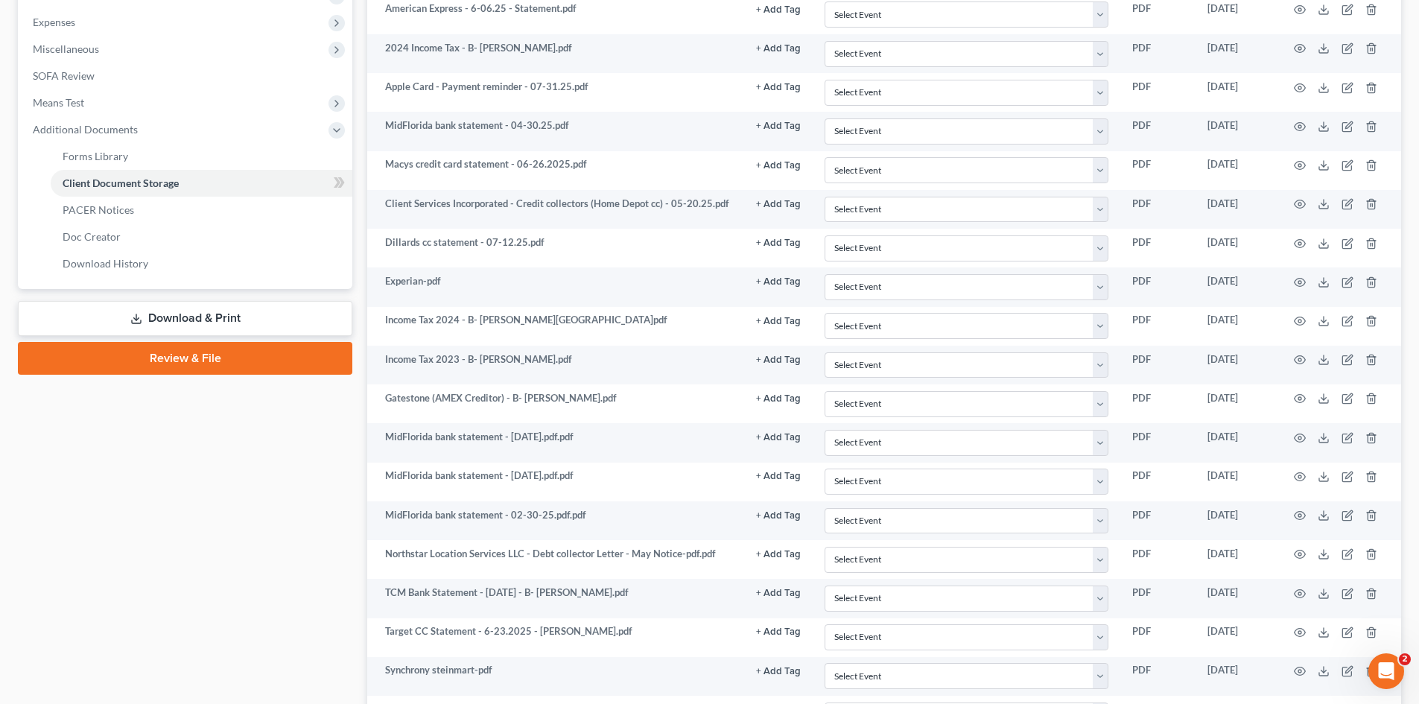
scroll to position [941, 0]
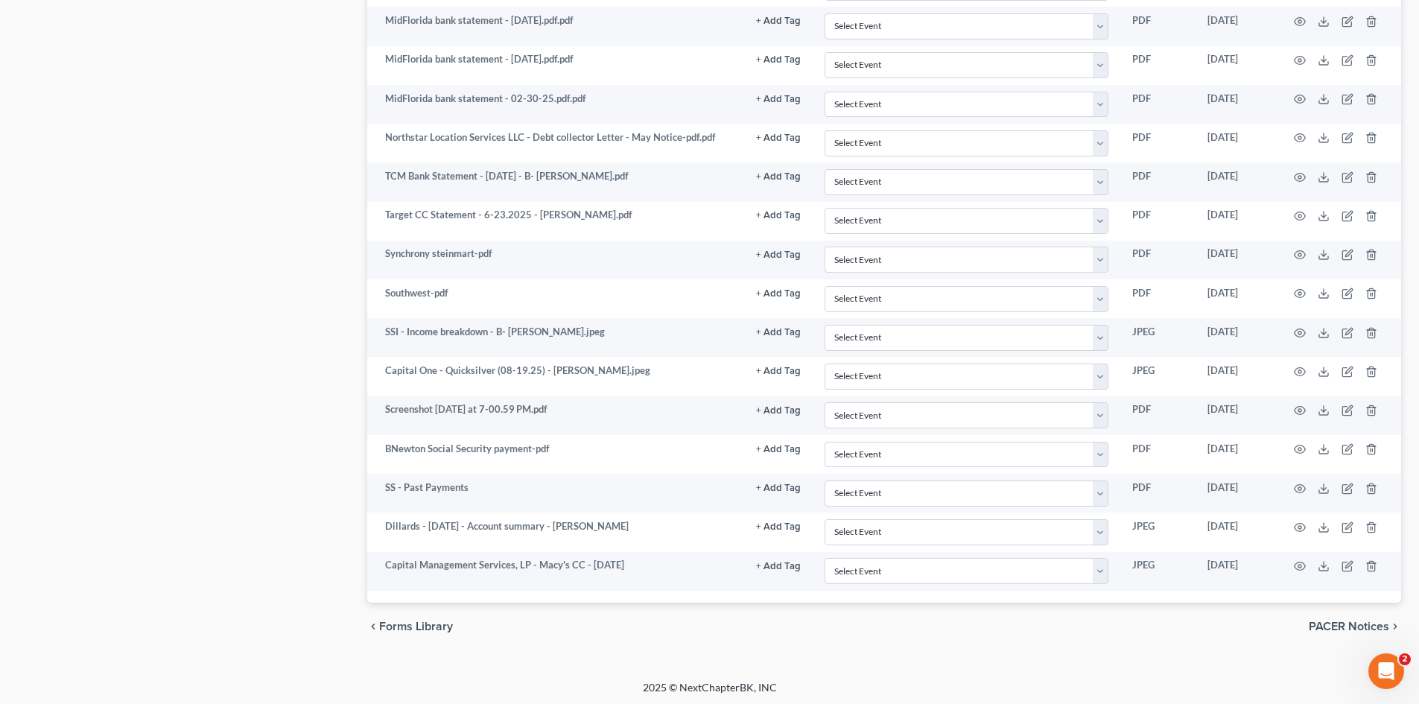
select select "9"
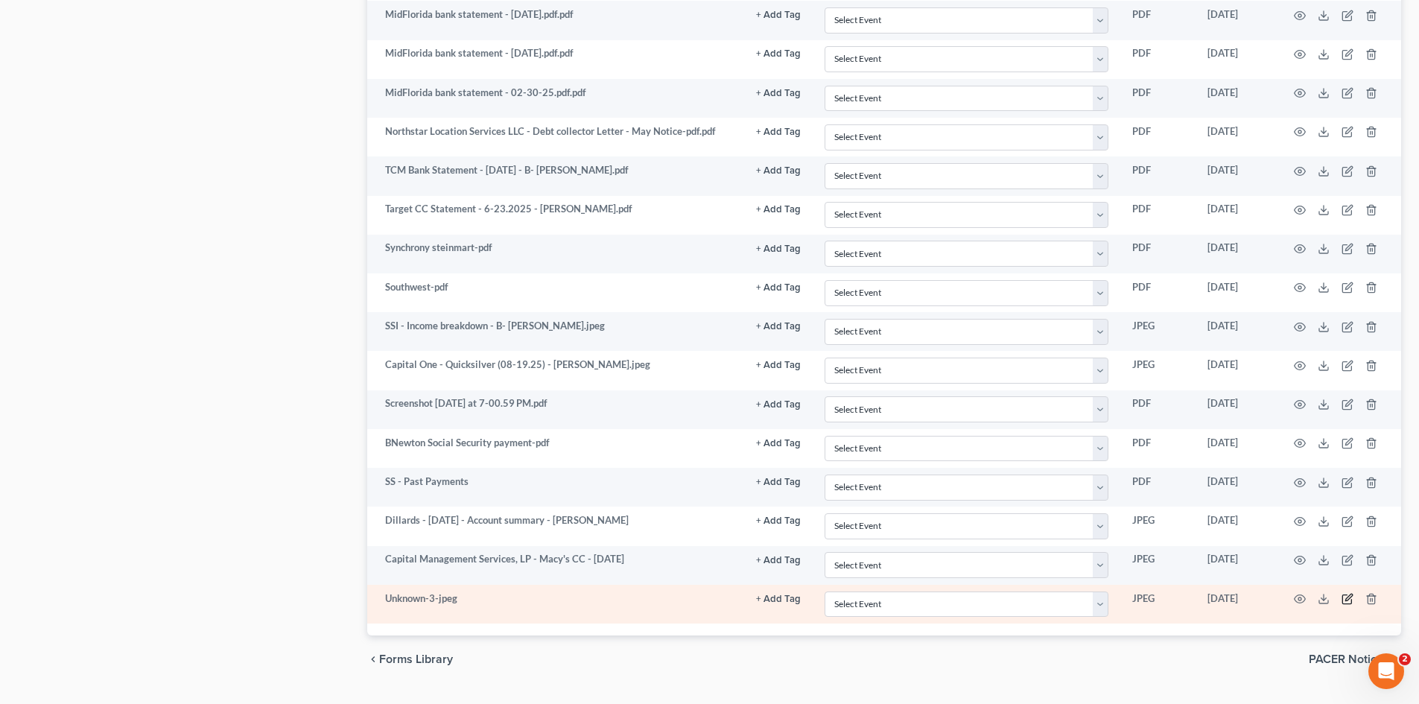
click at [1286, 602] on icon "button" at bounding box center [1347, 599] width 12 height 12
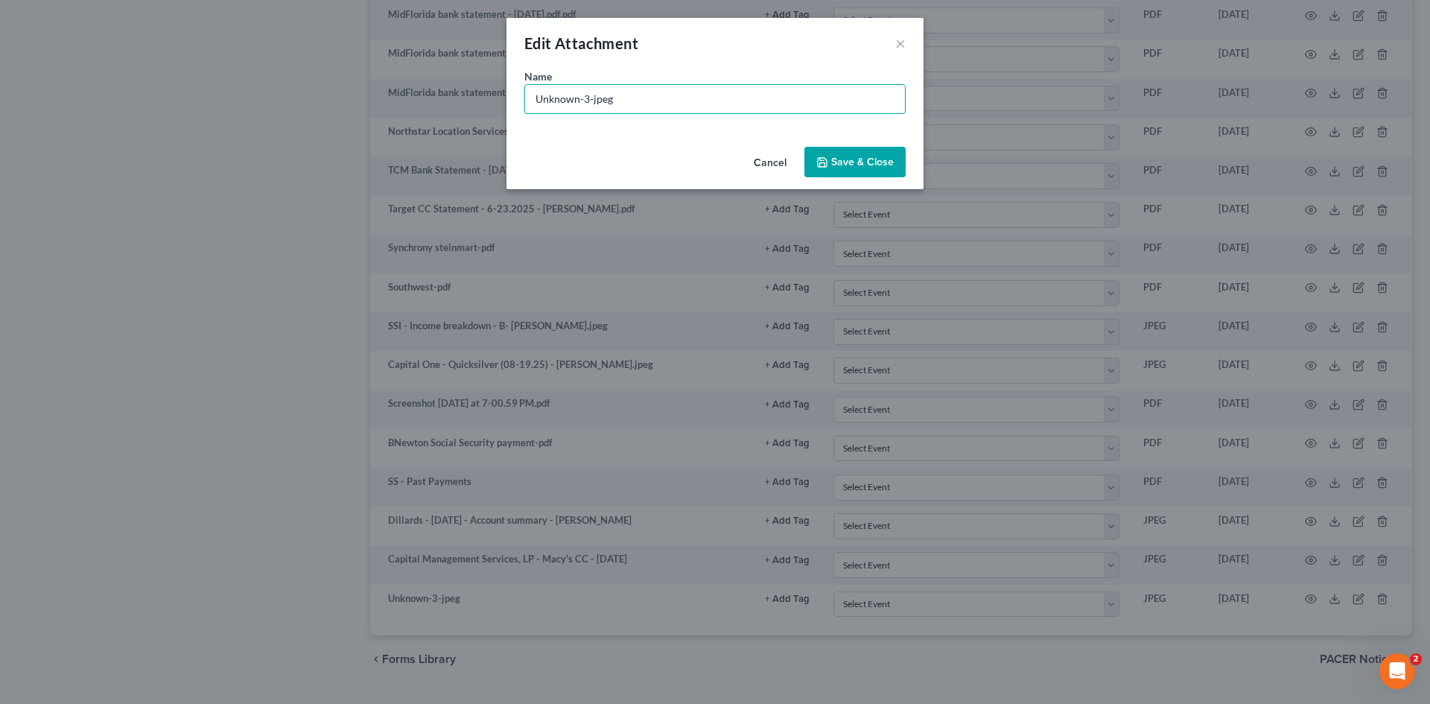
drag, startPoint x: 616, startPoint y: 99, endPoint x: 432, endPoint y: 101, distance: 184.0
click at [432, 101] on div "Edit Attachment × Name * Unknown-3-jpeg Cancel Save & Close" at bounding box center [715, 352] width 1430 height 704
click at [749, 95] on input "Home Depot CC - Client Services Creditor" at bounding box center [715, 99] width 380 height 28
type input "Home Depot CC - Client Services Creditor notice - Settlement offer"
click at [843, 170] on button "Save & Close" at bounding box center [854, 162] width 101 height 31
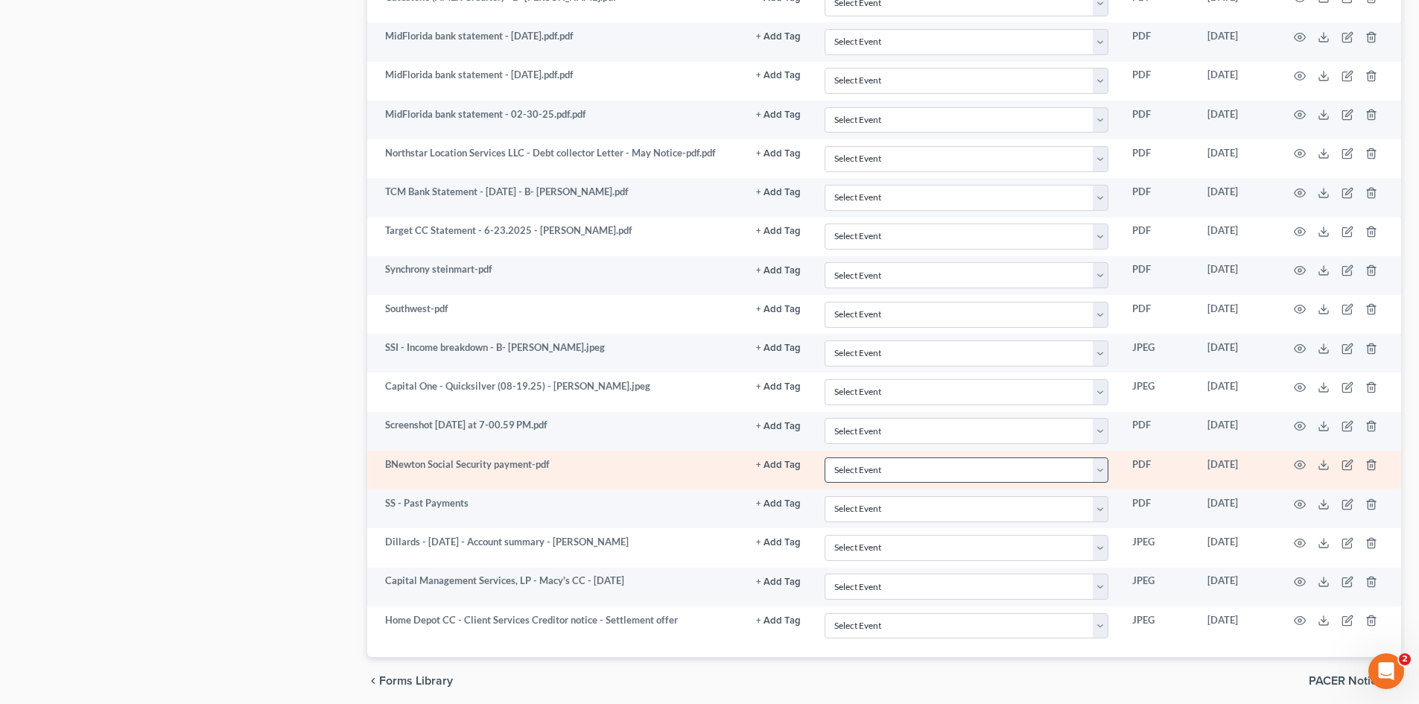
scroll to position [979, 0]
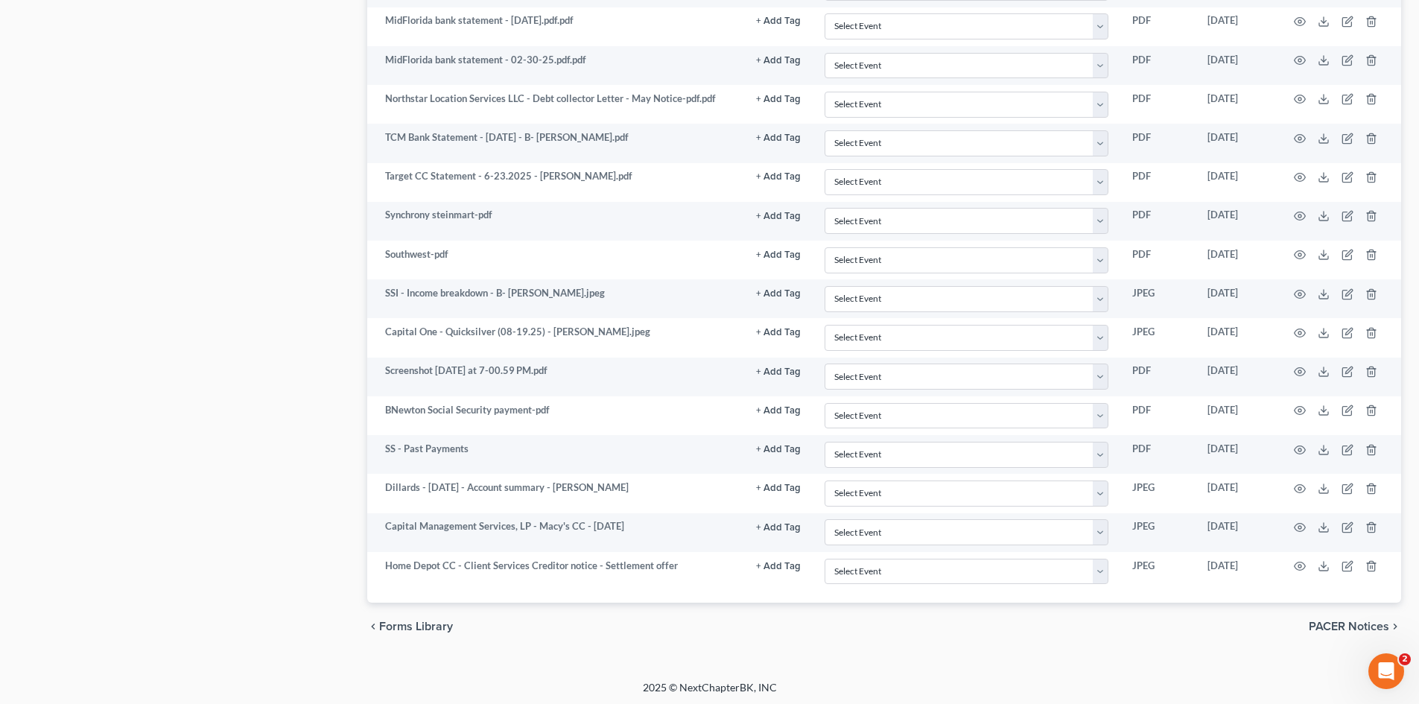
select select "9"
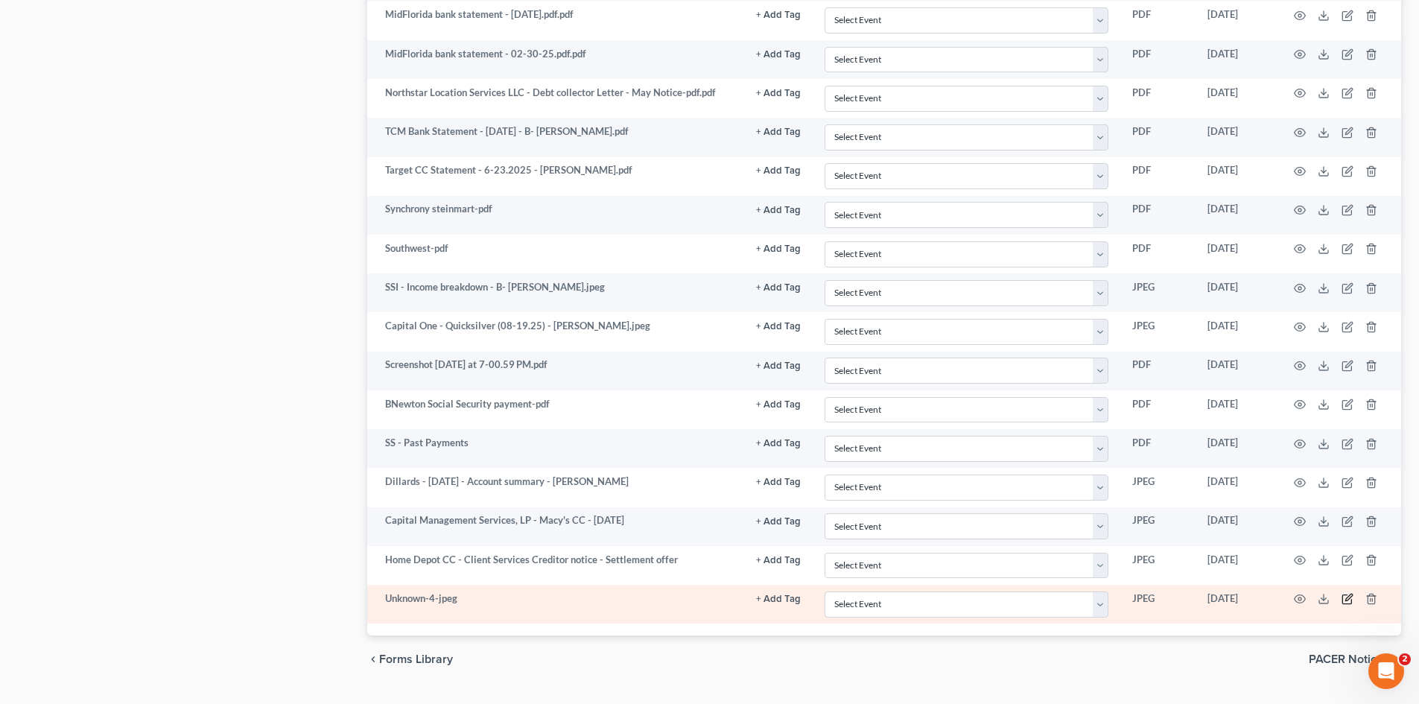
click at [1286, 601] on icon "button" at bounding box center [1347, 599] width 12 height 12
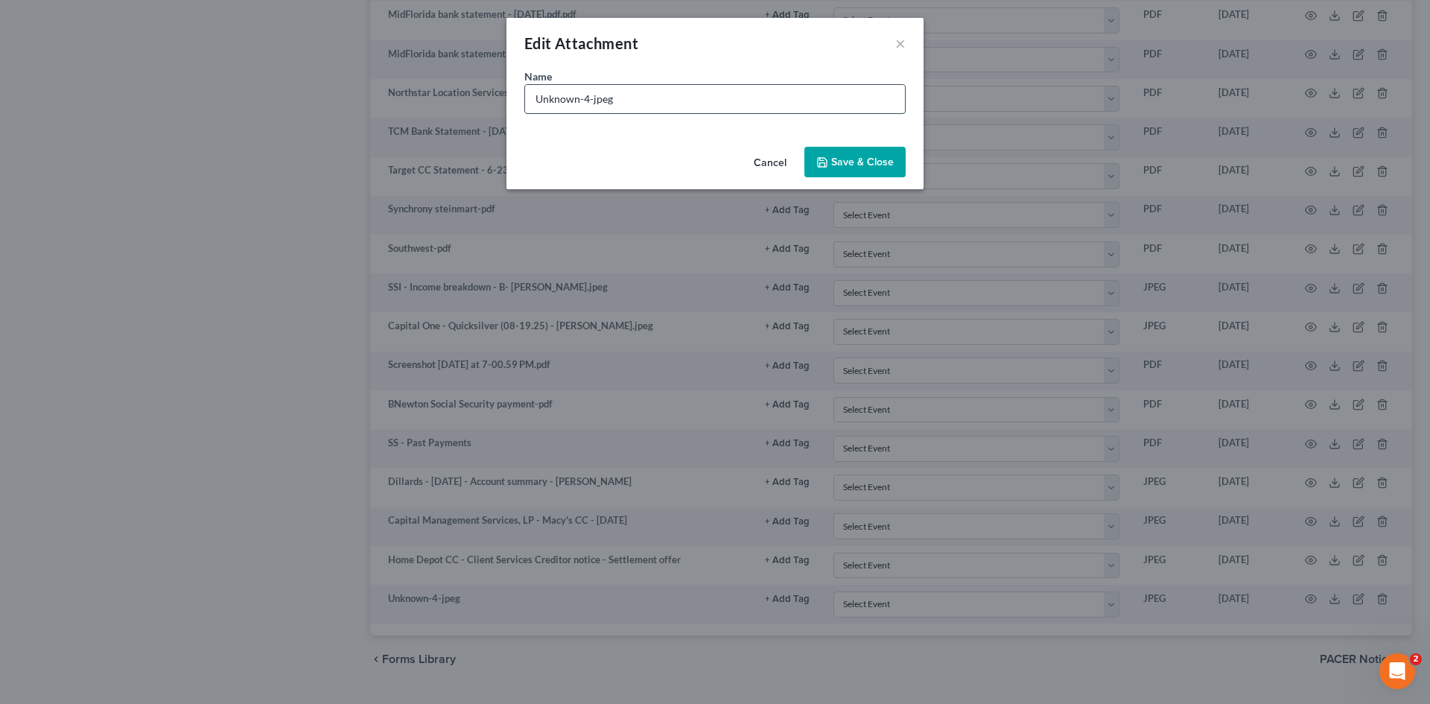
click at [619, 95] on input "Unknown-4-jpeg" at bounding box center [715, 99] width 380 height 28
click at [619, 94] on input "Unknown-4-jpeg" at bounding box center [715, 99] width 380 height 28
type input "Target CC - [DATE] statement - [PERSON_NAME]"
click at [845, 157] on span "Save & Close" at bounding box center [862, 162] width 63 height 13
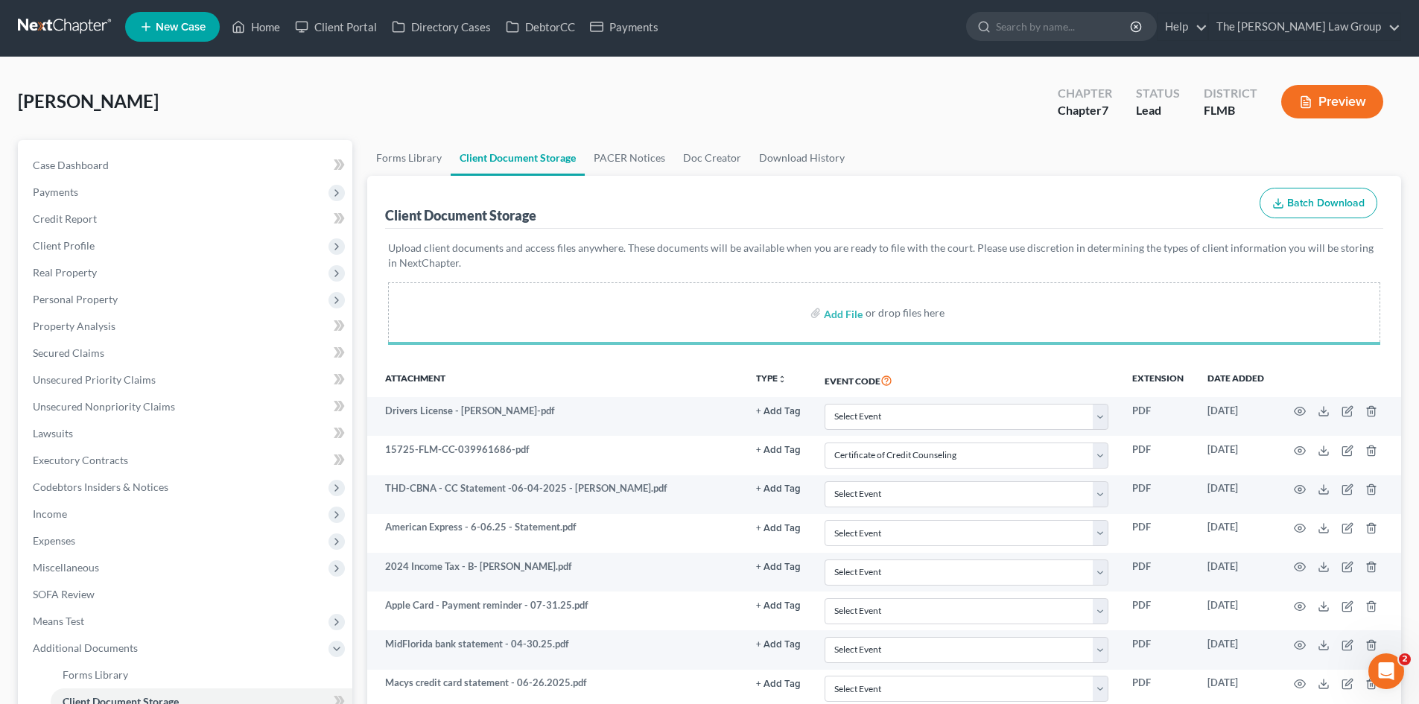
scroll to position [0, 0]
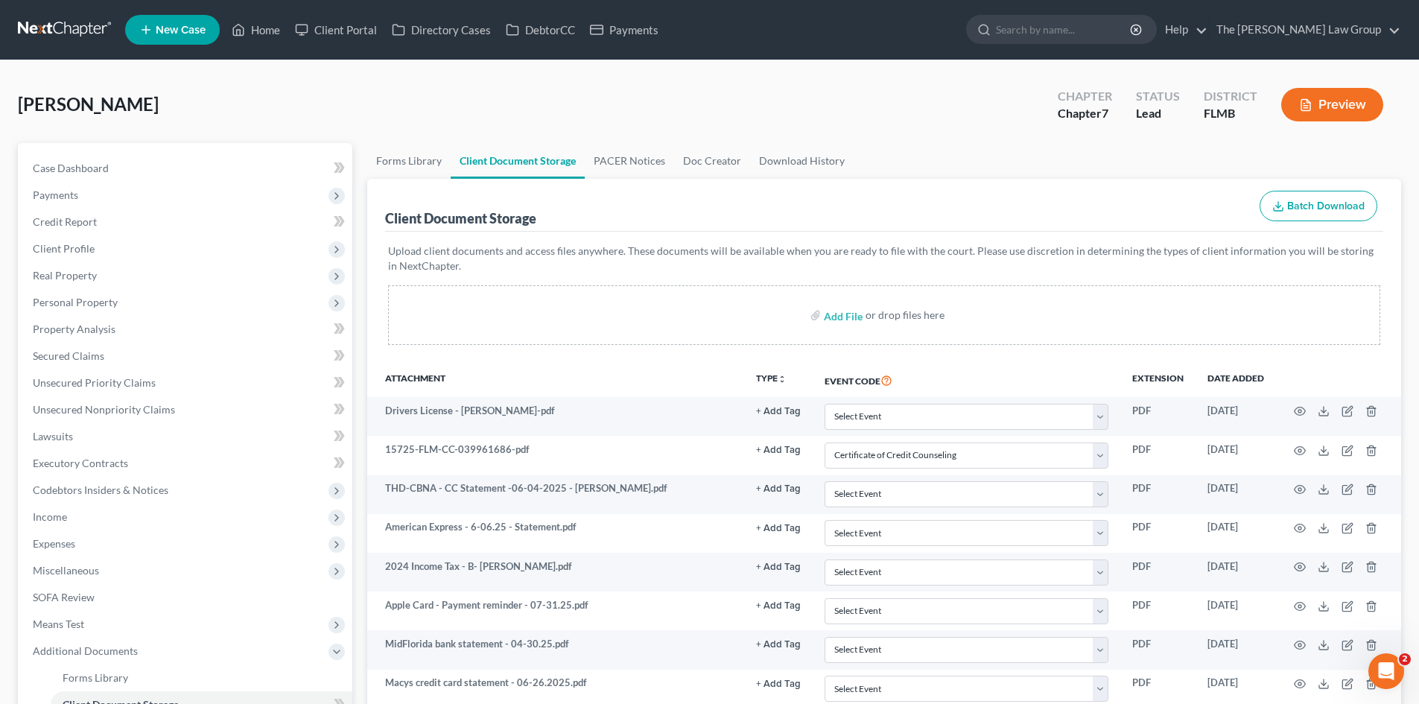
select select "9"
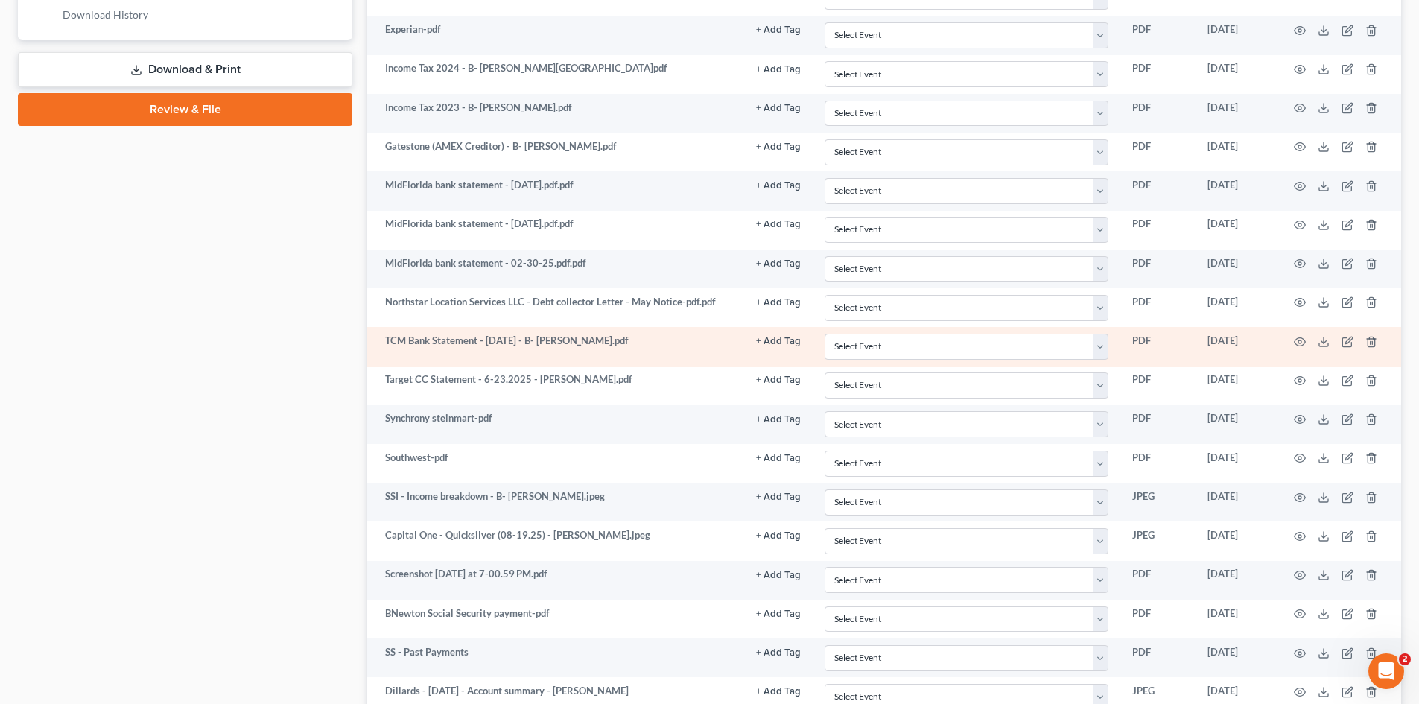
scroll to position [1043, 0]
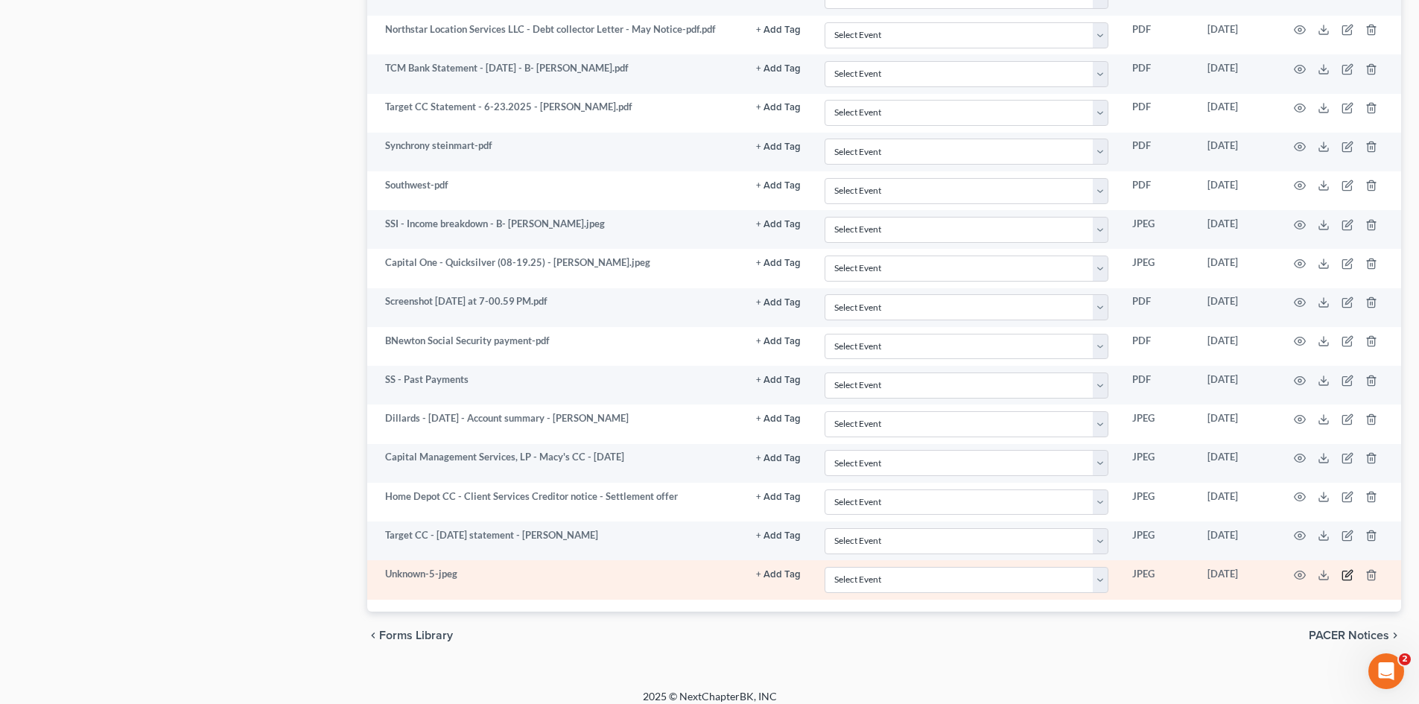
click at [1286, 574] on icon "button" at bounding box center [1348, 573] width 7 height 7
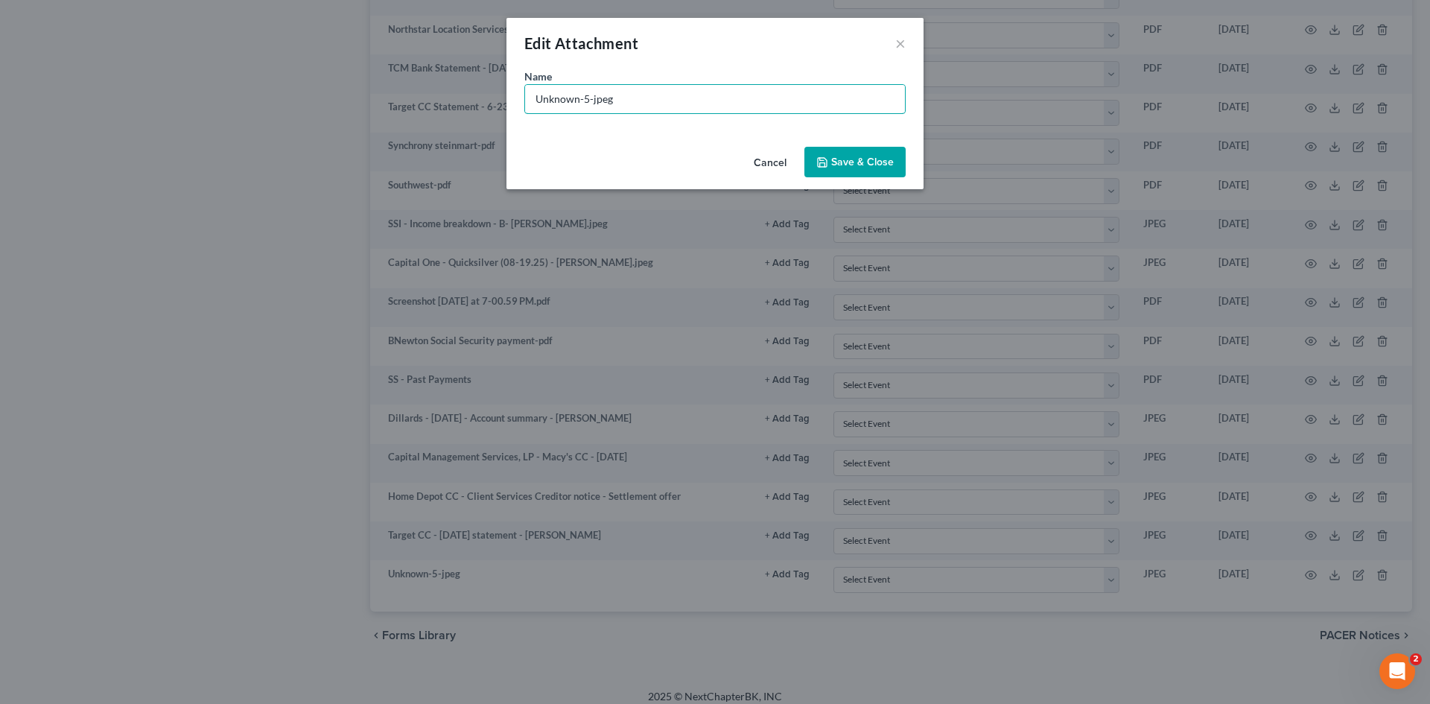
drag, startPoint x: 646, startPoint y: 97, endPoint x: 518, endPoint y: 100, distance: 128.1
click at [518, 100] on div "Name * Unknown-5-jpeg" at bounding box center [714, 105] width 417 height 72
type input "Apple Card - CC account closing notice - [PERSON_NAME]"
click at [873, 156] on span "Save & Close" at bounding box center [862, 162] width 63 height 13
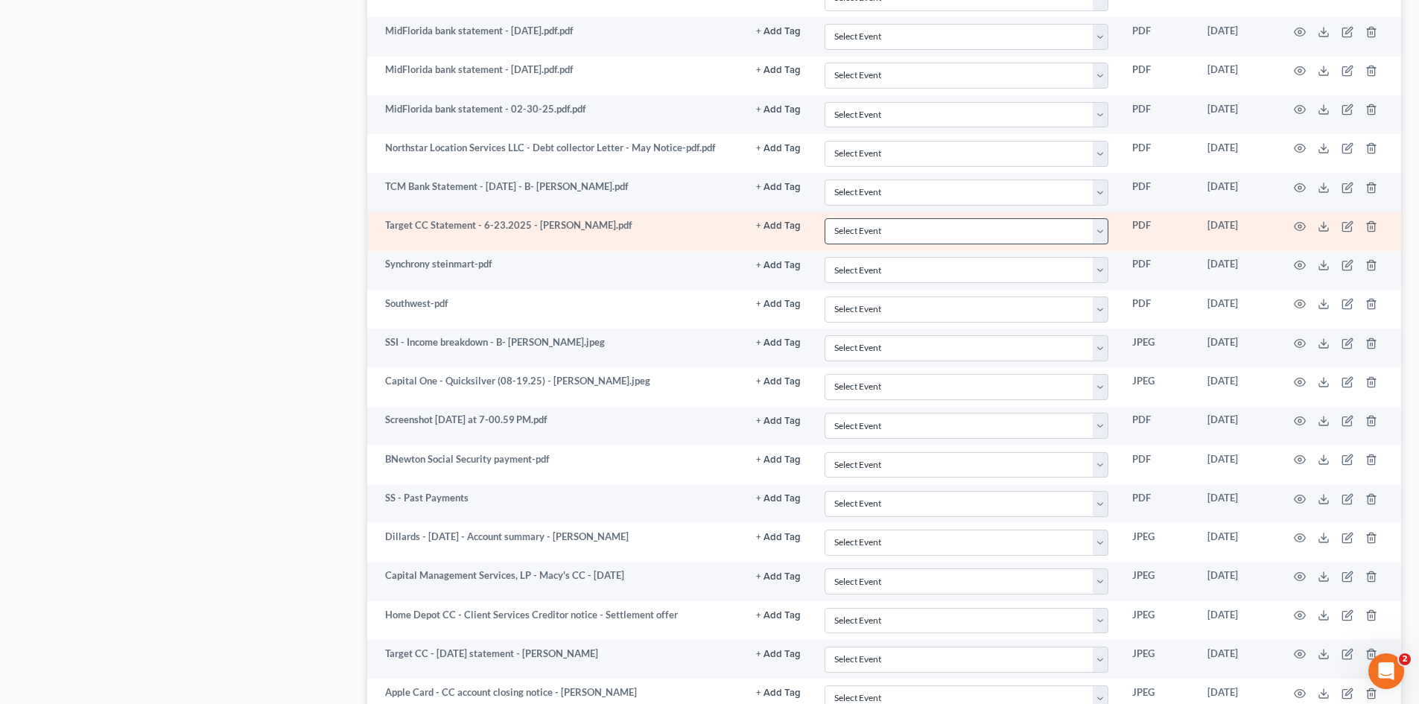
scroll to position [1058, 0]
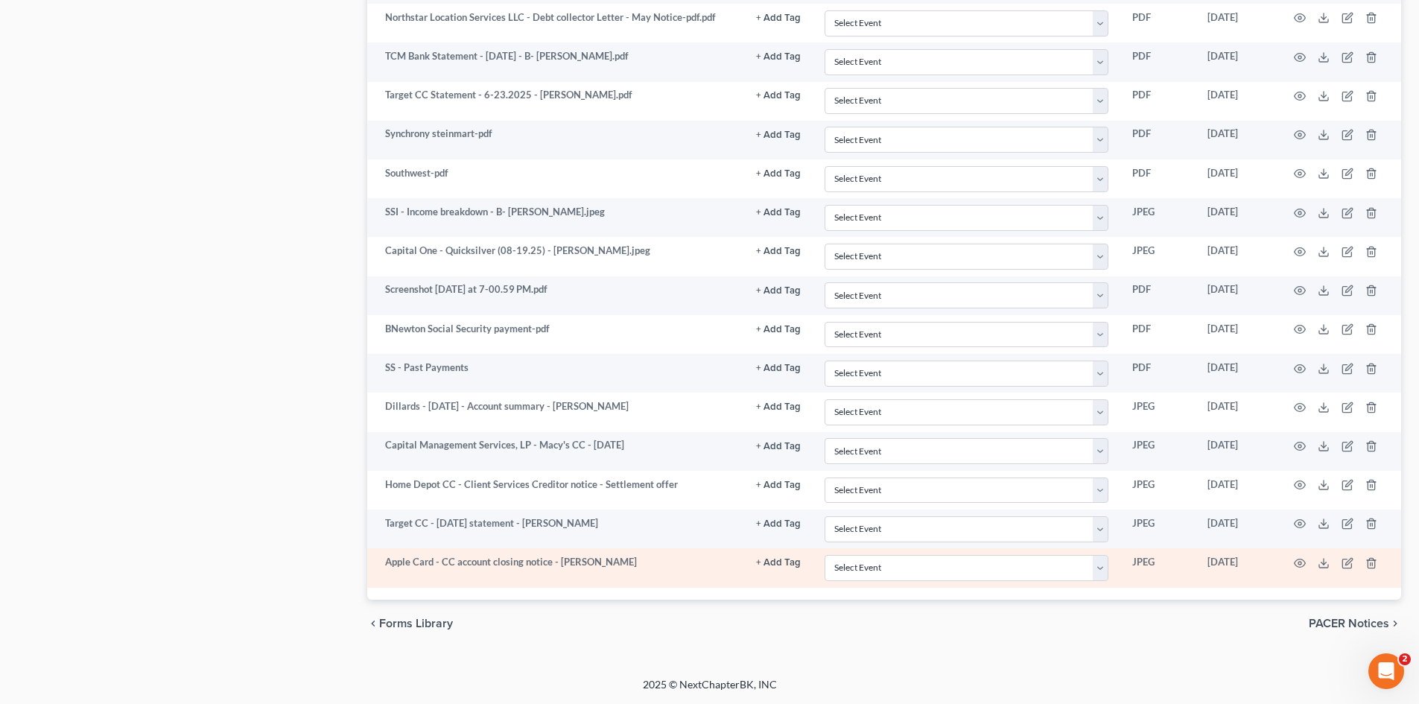
select select "9"
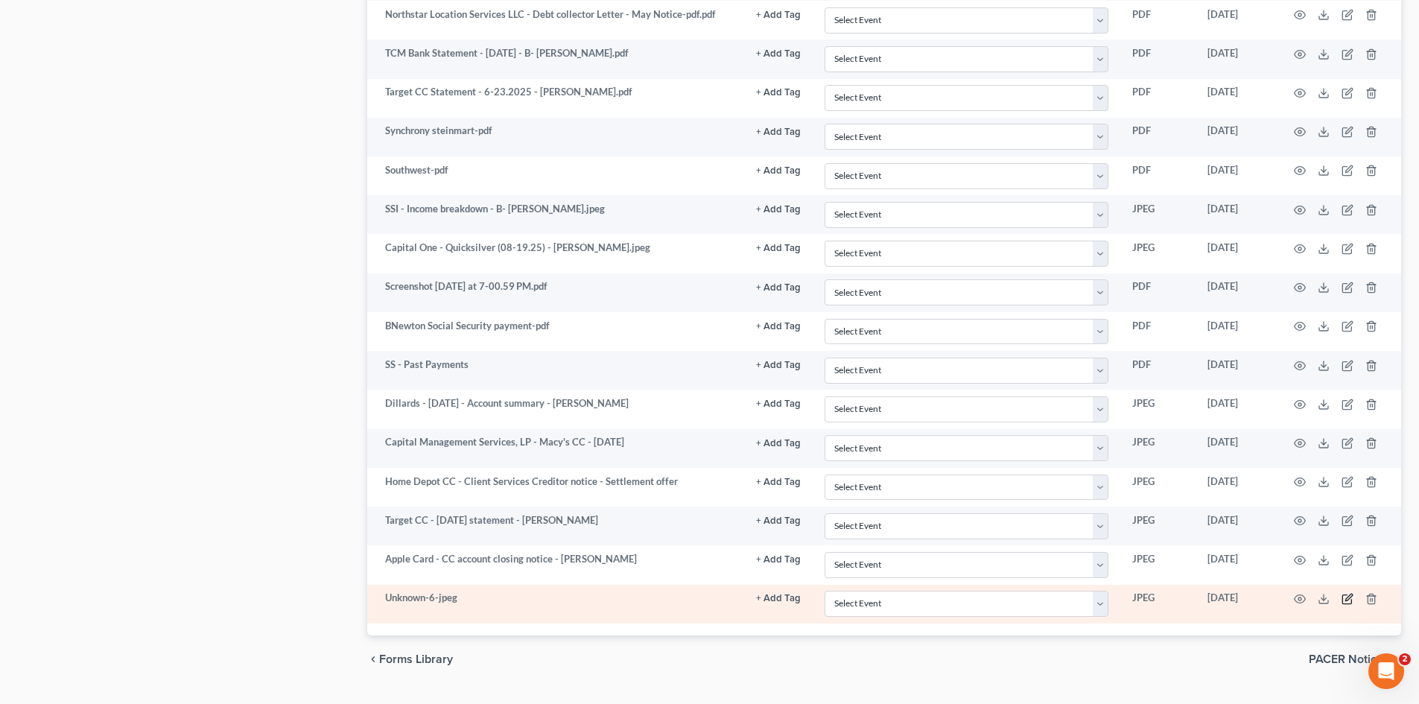
click at [1286, 597] on icon "button" at bounding box center [1347, 599] width 12 height 12
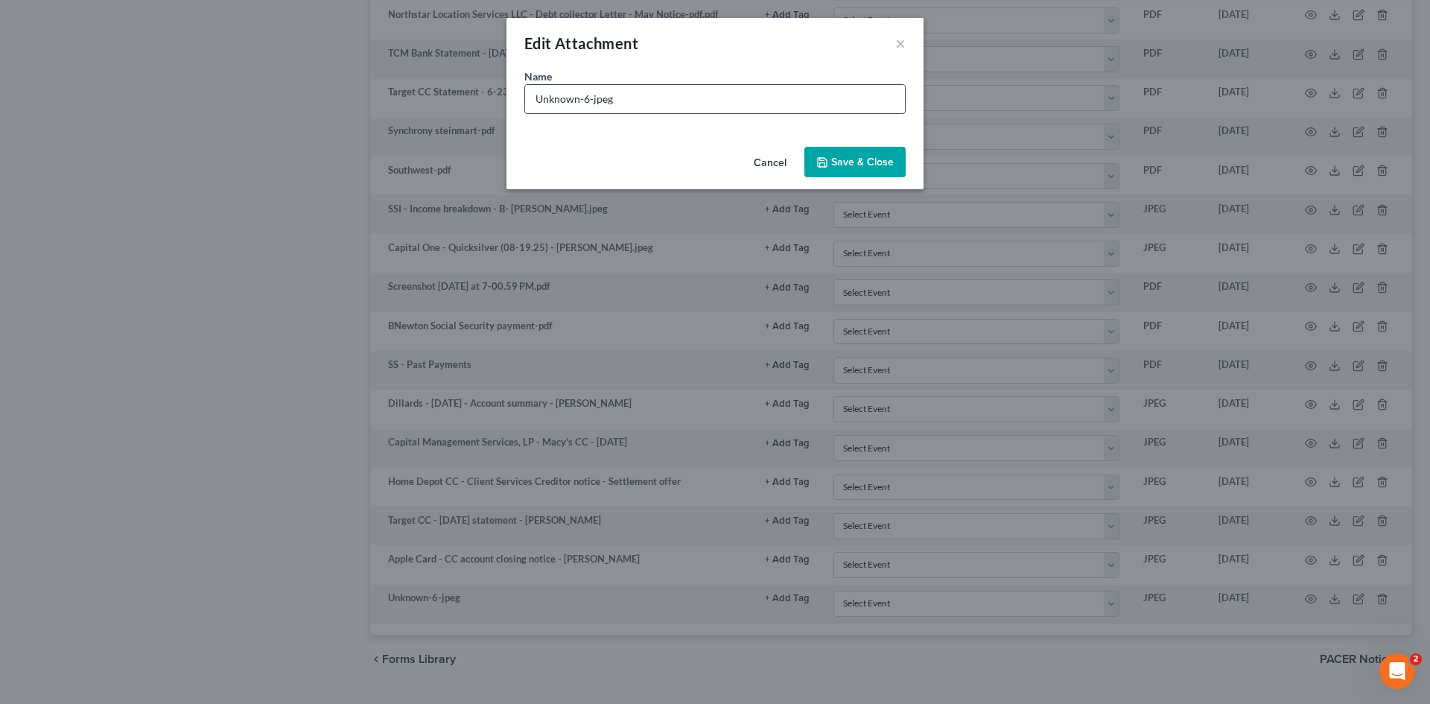
click at [628, 106] on input "Unknown-6-jpeg" at bounding box center [715, 99] width 380 height 28
type input "Chase CC - Past due cc payment notice"
click at [845, 163] on span "Save & Close" at bounding box center [862, 162] width 63 height 13
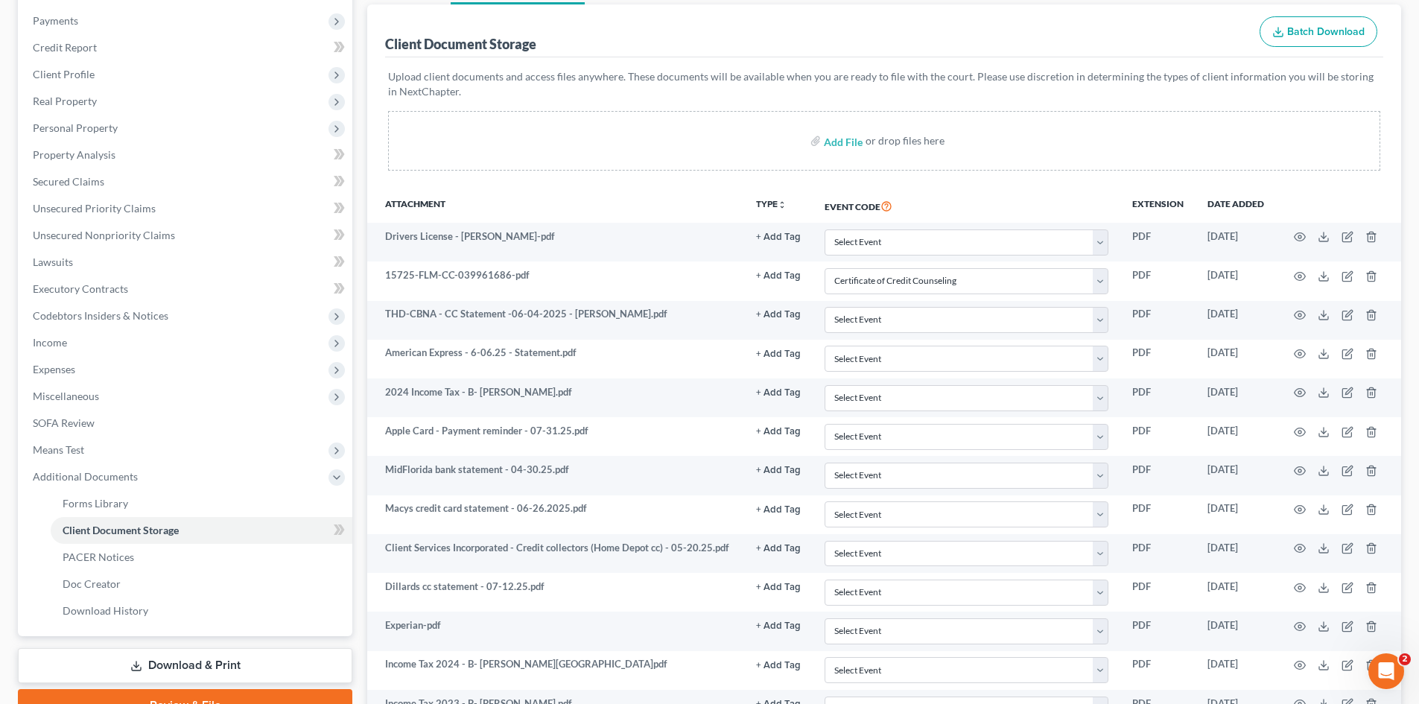
scroll to position [164, 0]
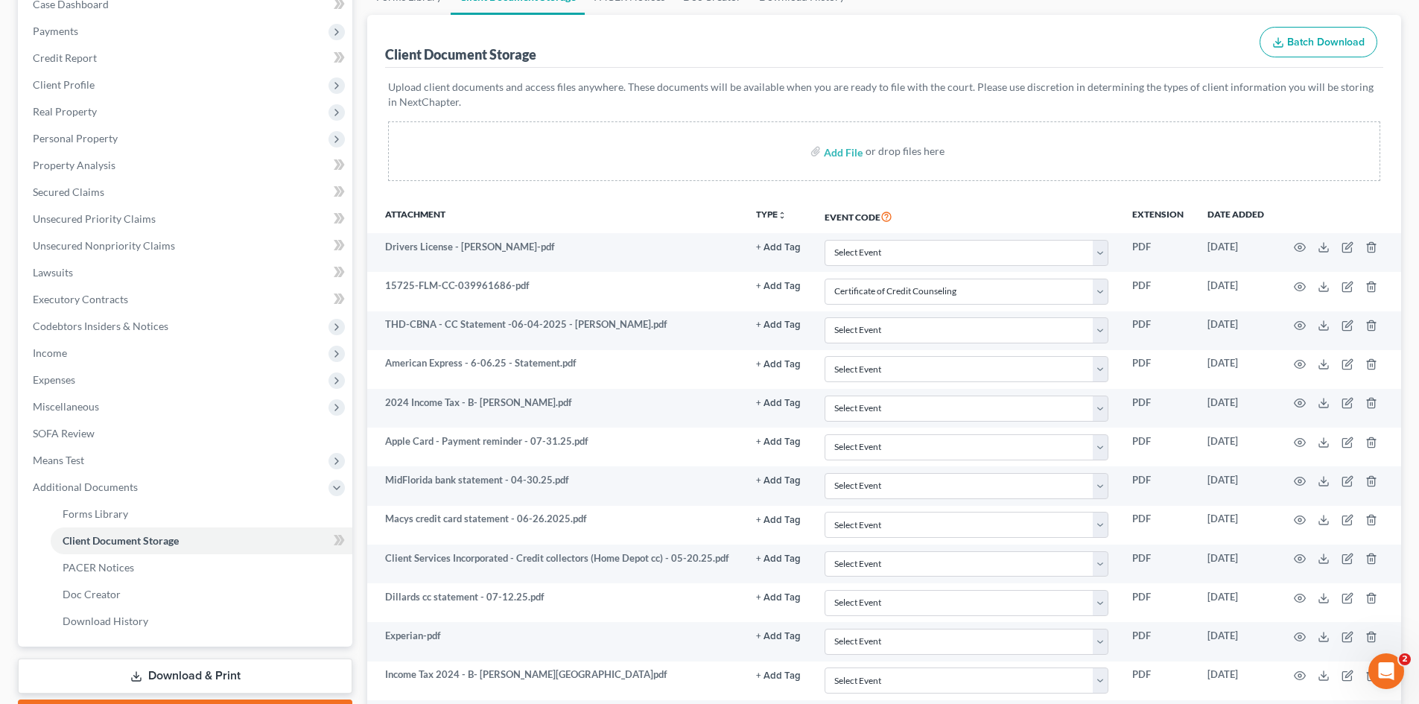
select select "9"
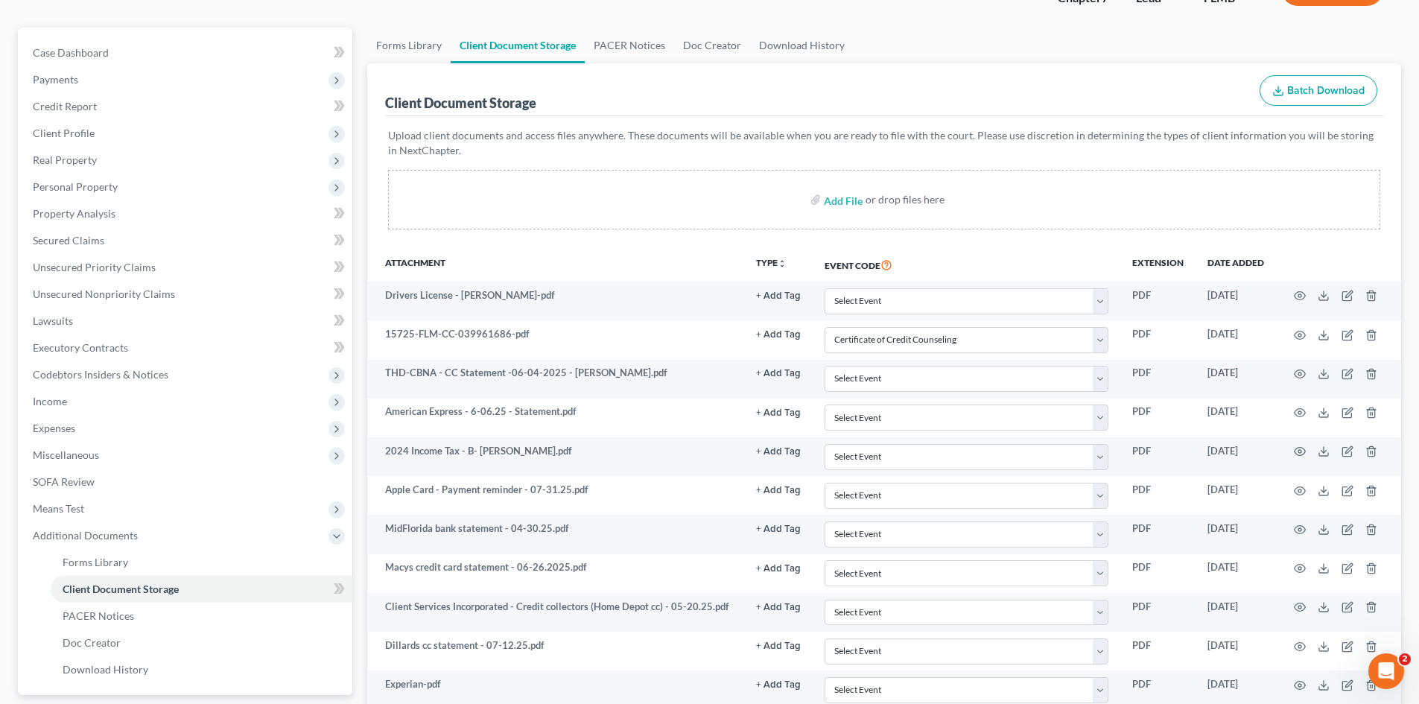
scroll to position [89, 0]
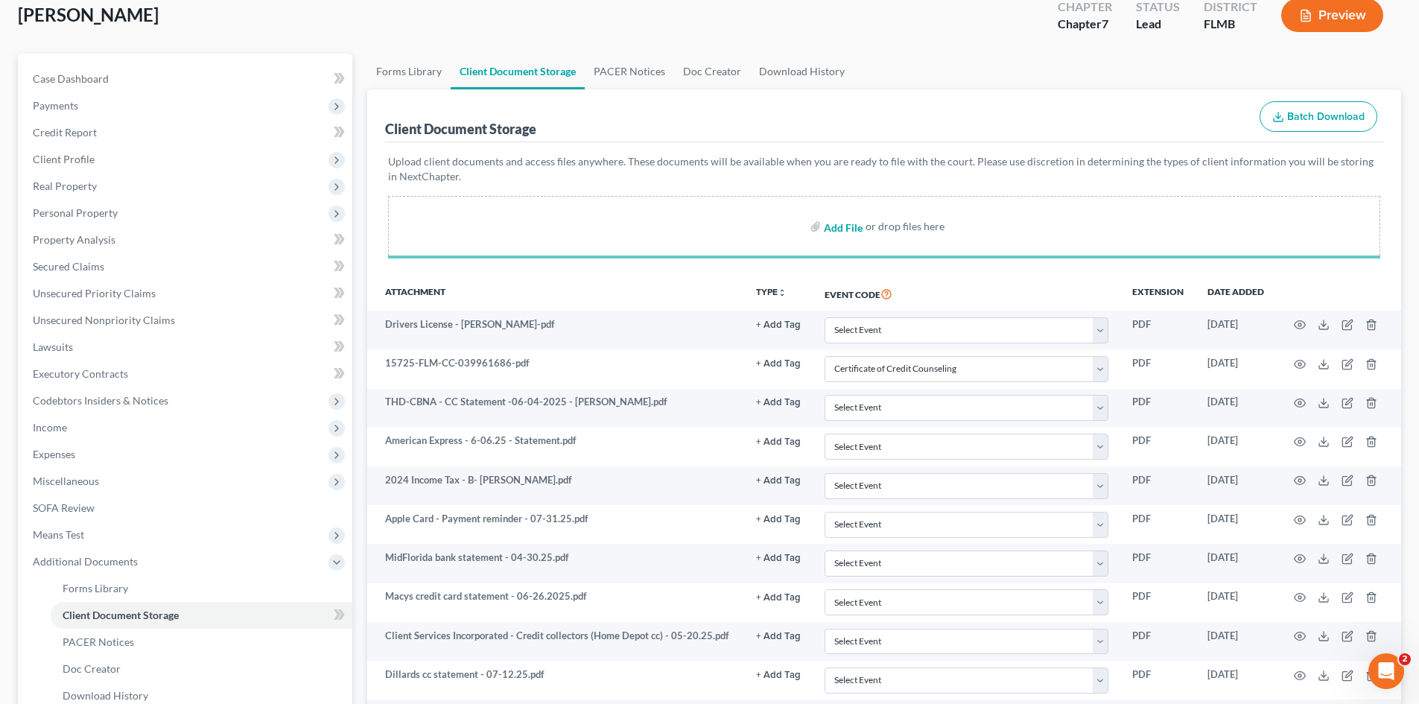
select select "9"
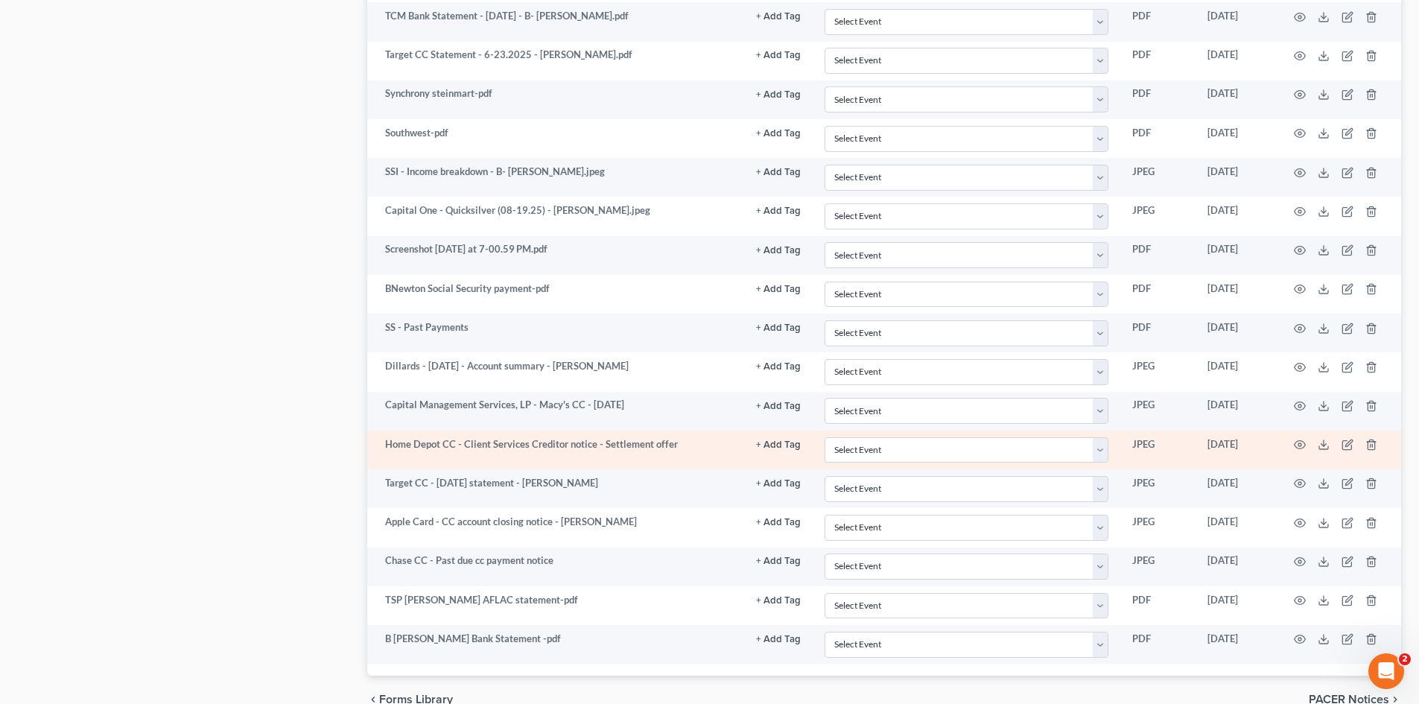
scroll to position [1171, 0]
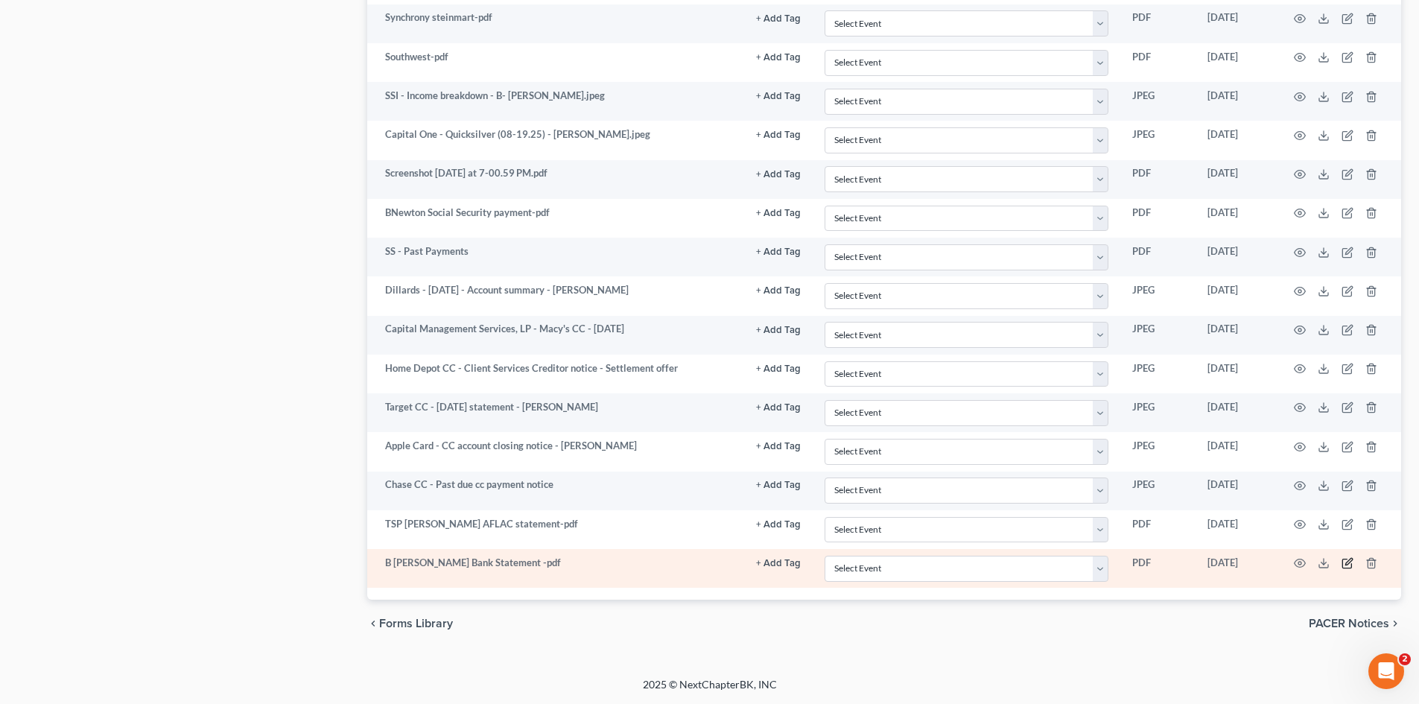
click at [1286, 564] on icon "button" at bounding box center [1348, 562] width 7 height 7
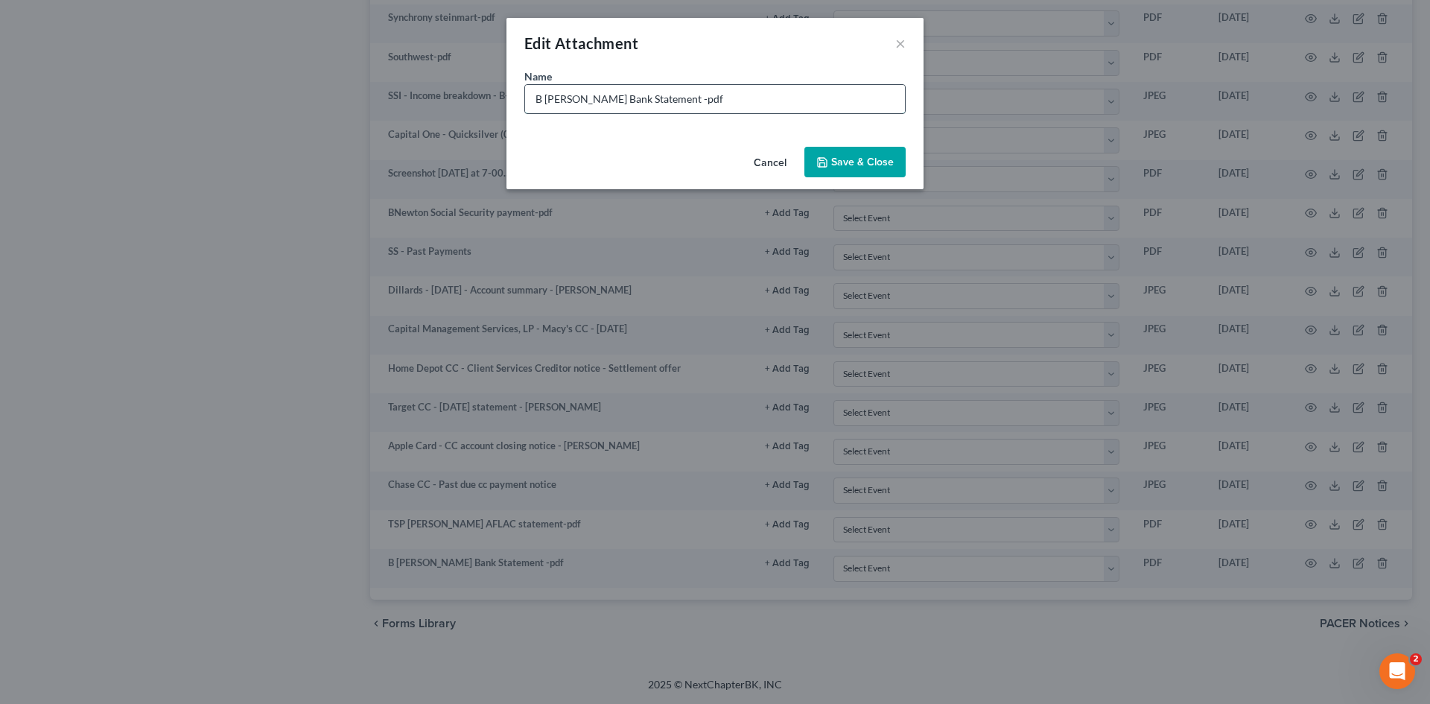
click at [655, 102] on input "B [PERSON_NAME] Bank Statement -pdf" at bounding box center [715, 99] width 380 height 28
type input "B [PERSON_NAME] Bank Statement - [DATE] -pdf"
click at [874, 157] on span "Save & Close" at bounding box center [862, 162] width 63 height 13
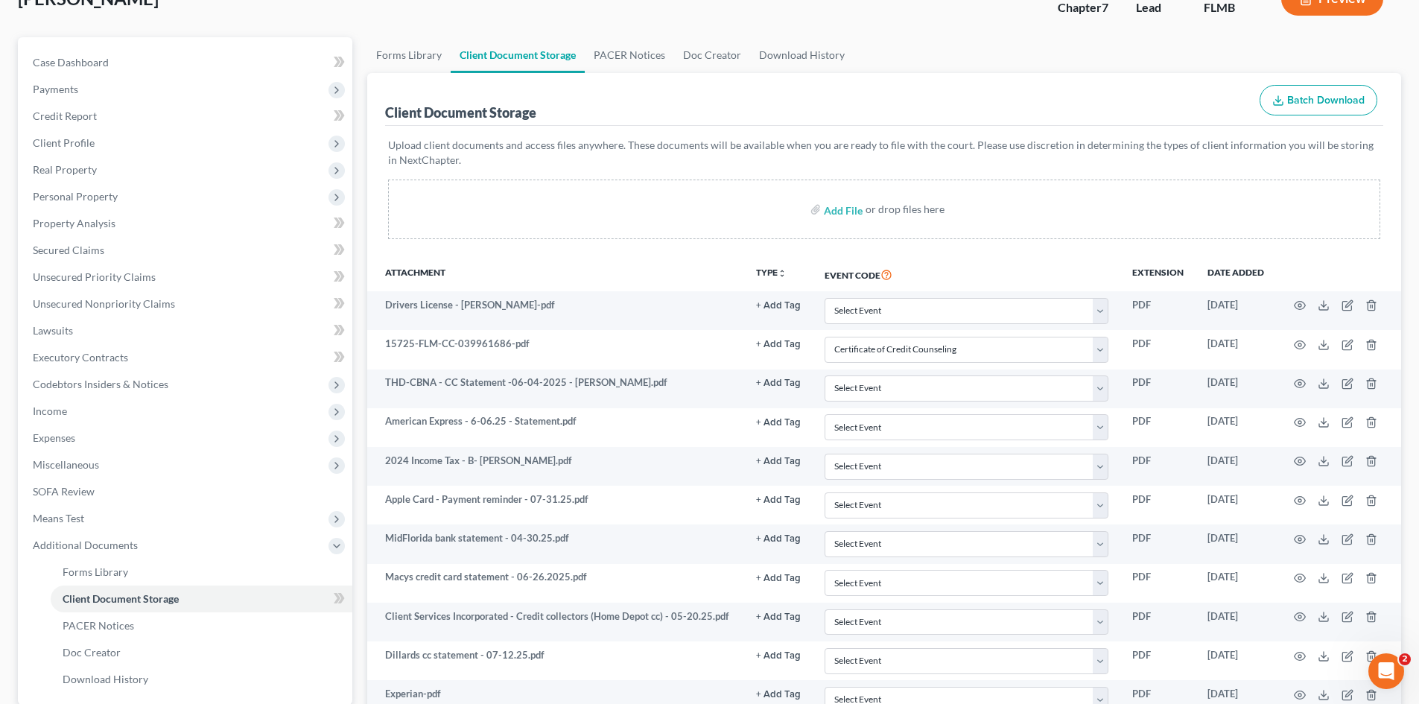
scroll to position [0, 0]
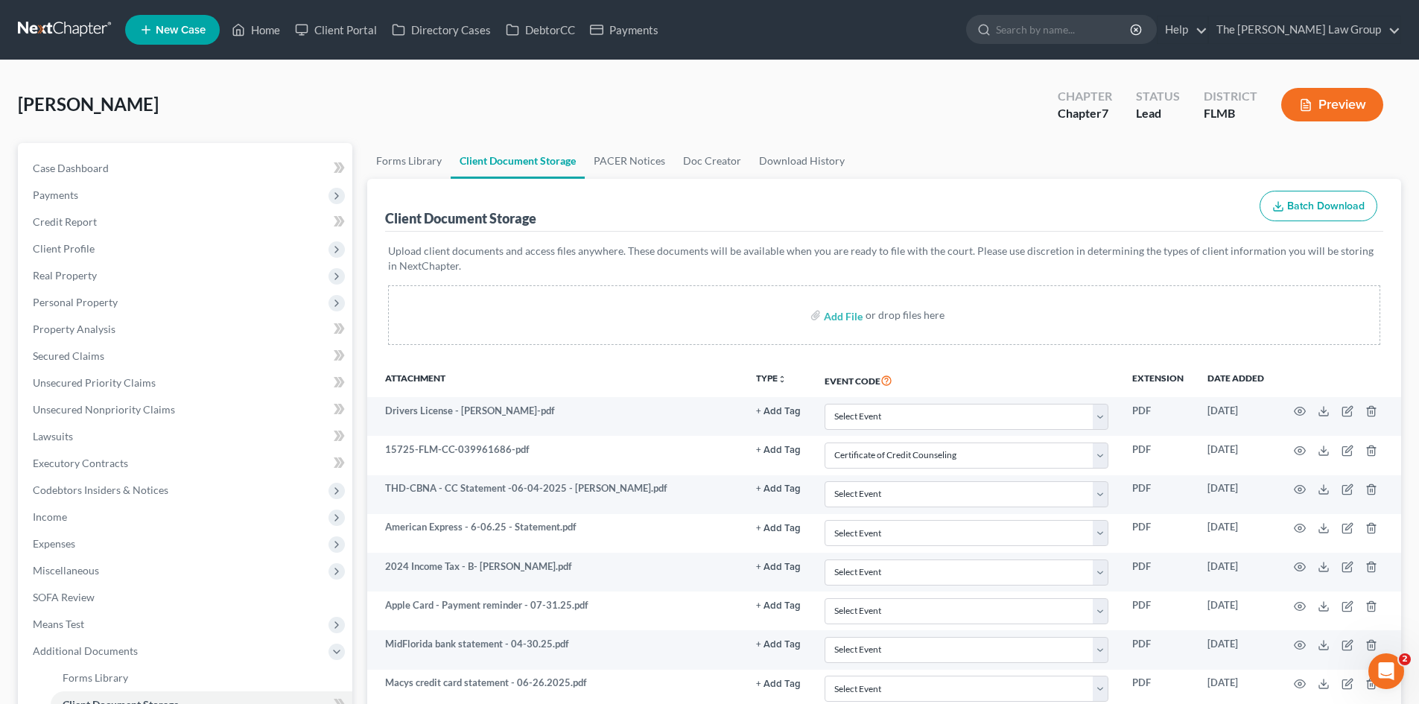
select select "9"
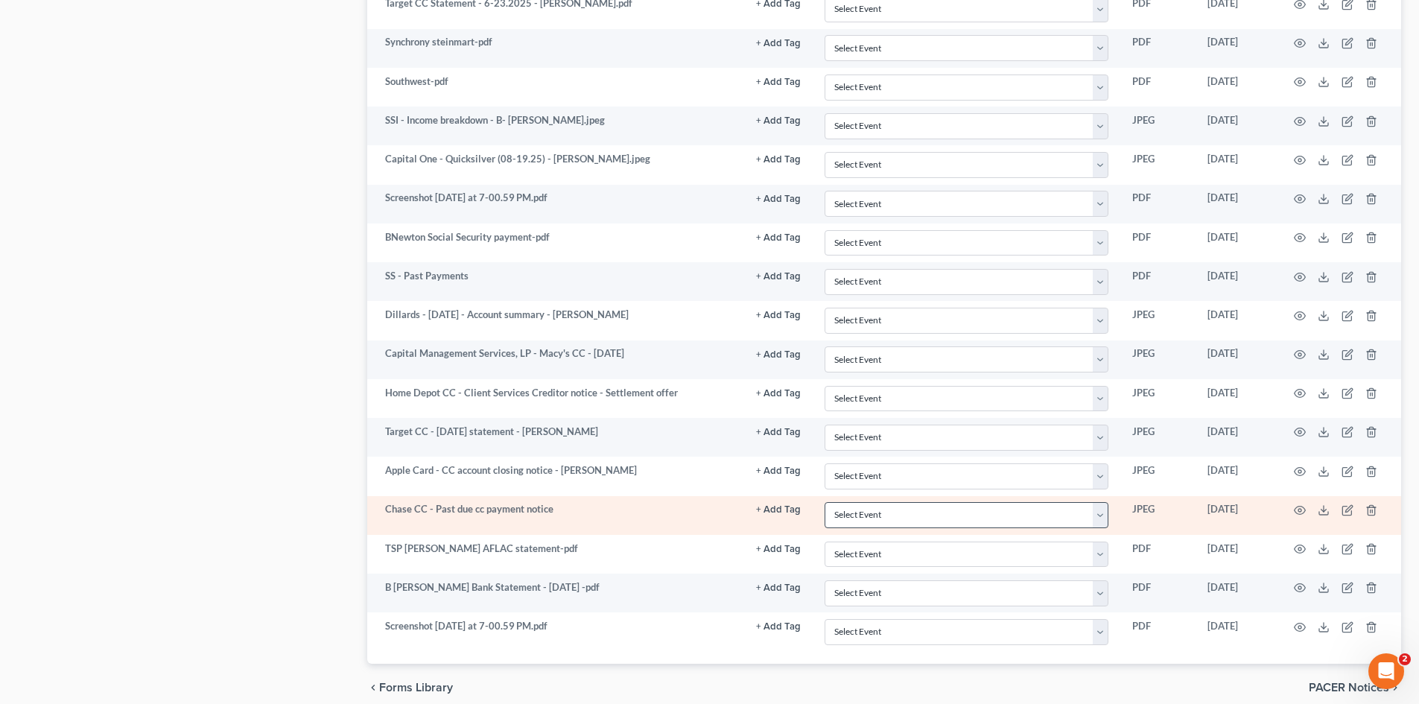
scroll to position [1210, 0]
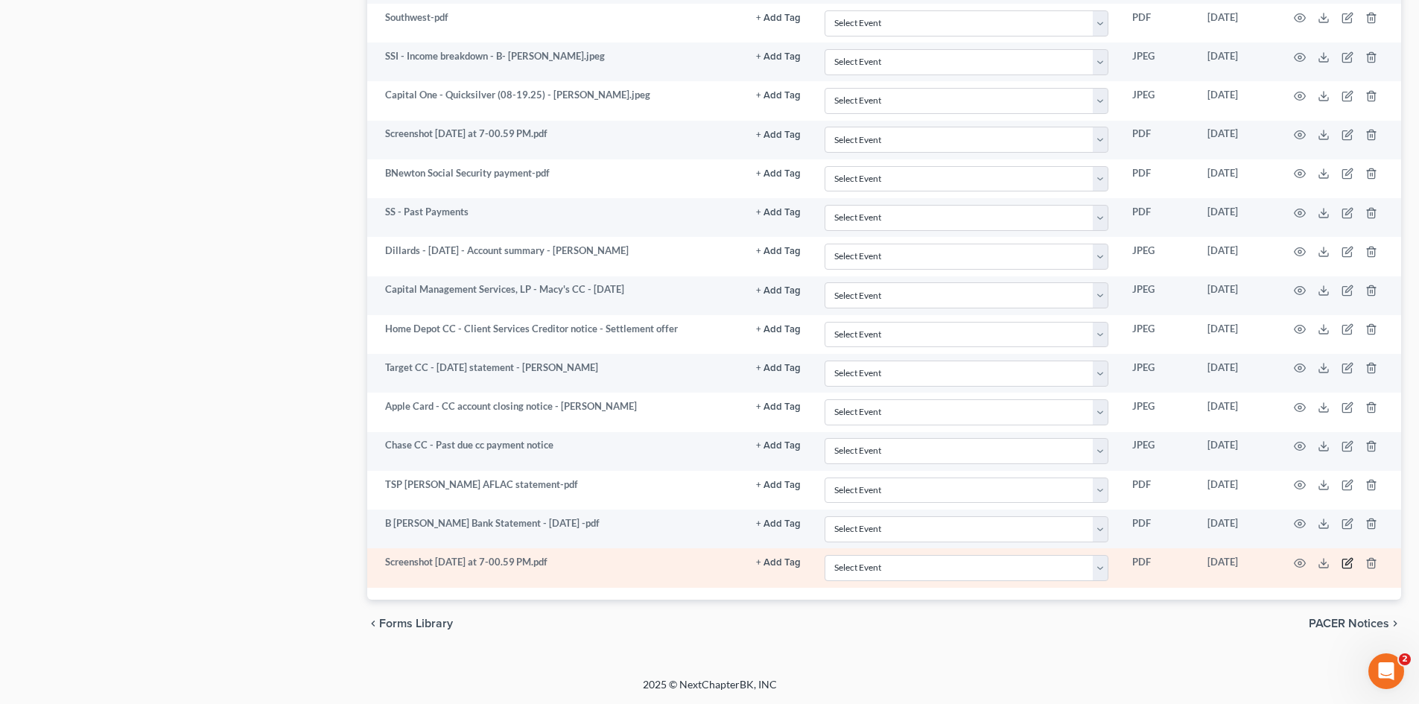
click at [1286, 561] on icon "button" at bounding box center [1347, 563] width 12 height 12
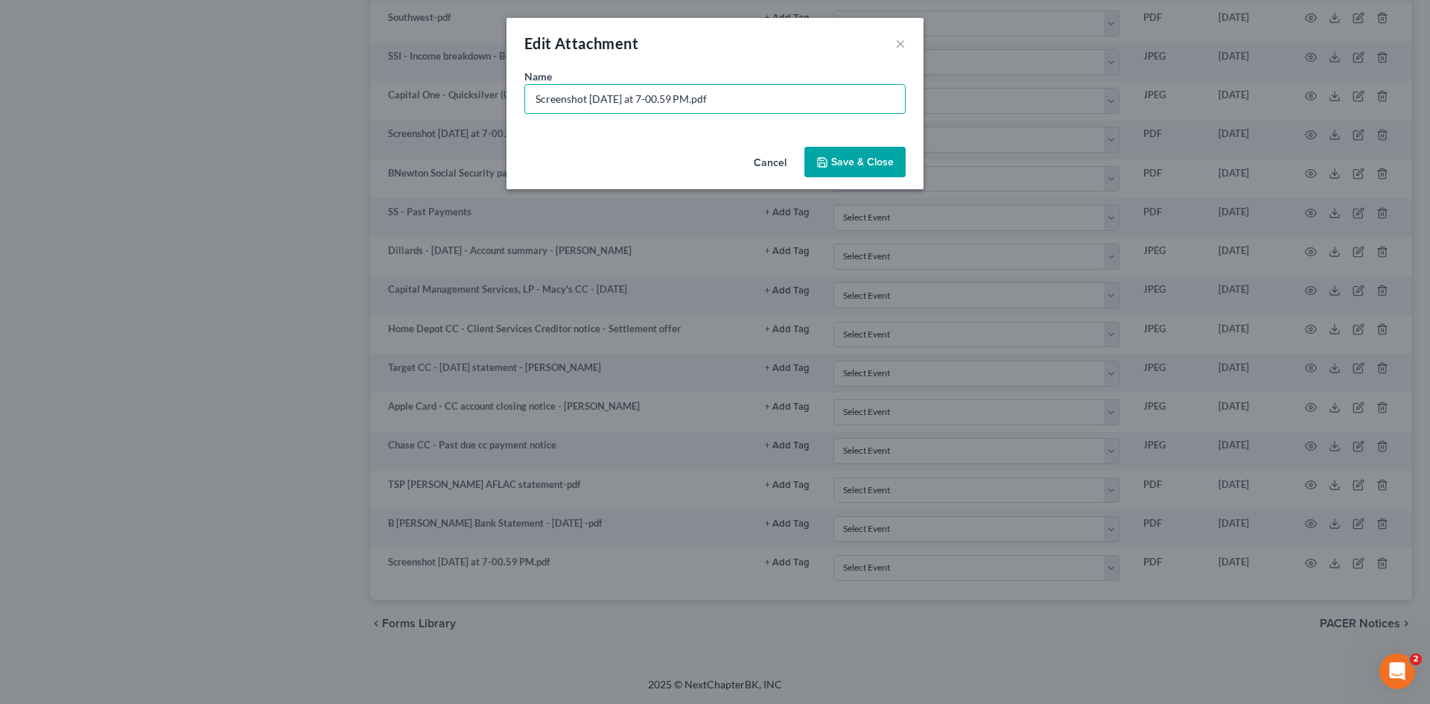
drag, startPoint x: 705, startPoint y: 98, endPoint x: 470, endPoint y: 103, distance: 235.4
click at [470, 103] on div "Edit Attachment × Name * Screenshot [DATE] at 7-00.59 PM.pdf Cancel Save & Close" at bounding box center [715, 352] width 1430 height 704
type input "TSP - Quarterly statement - [DATE]-[DATE]"
click at [846, 159] on span "Save & Close" at bounding box center [862, 162] width 63 height 13
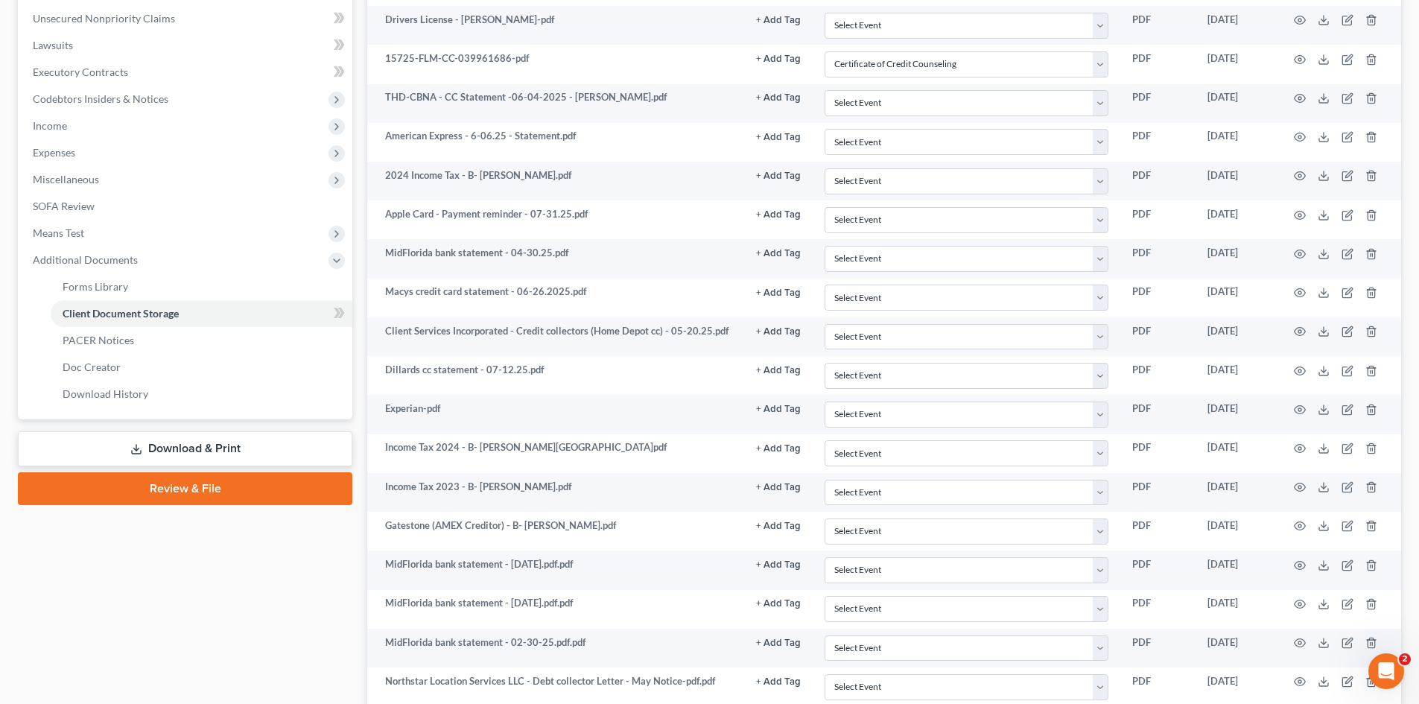
scroll to position [0, 0]
